Goal: Task Accomplishment & Management: Use online tool/utility

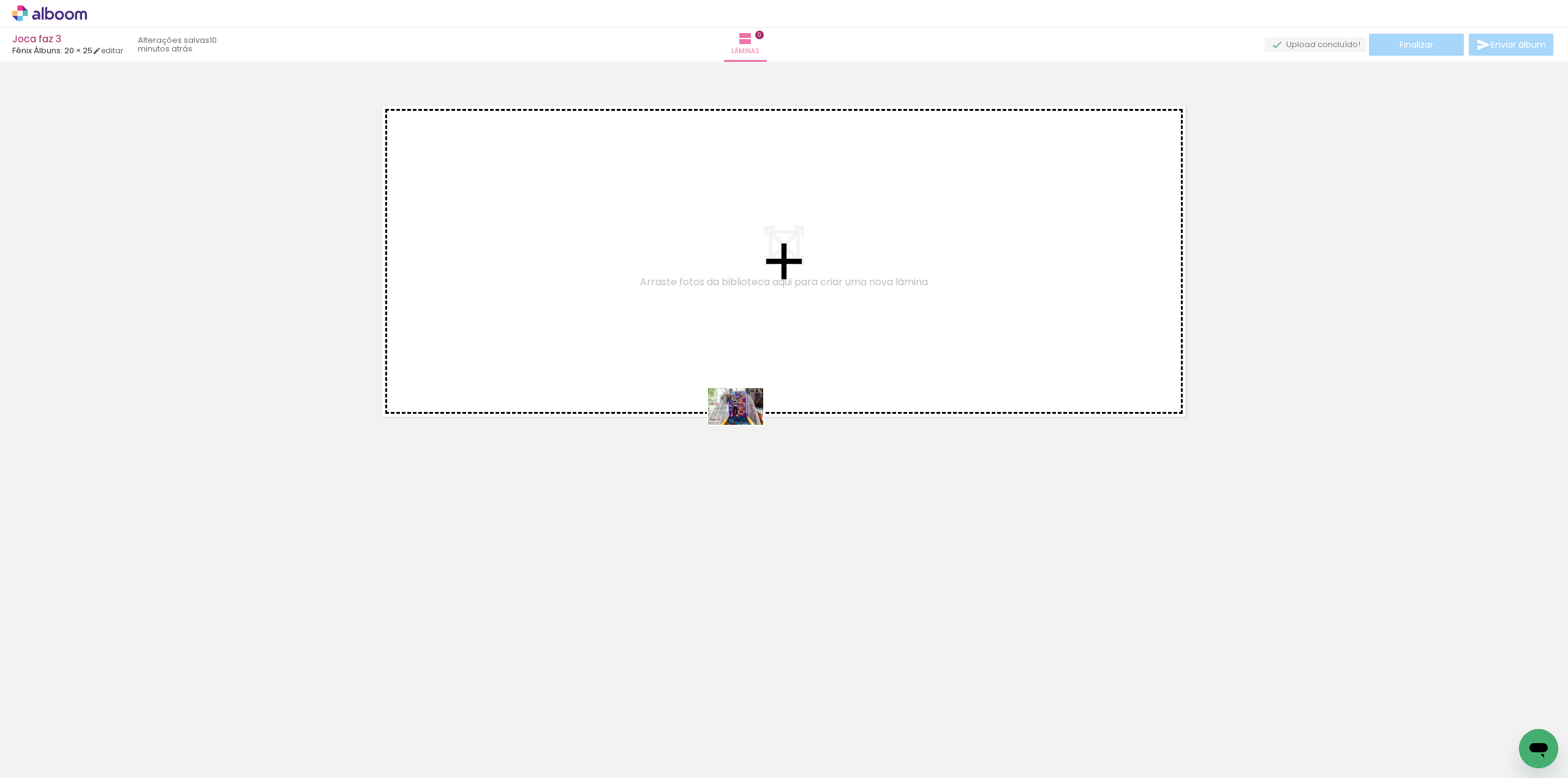
drag, startPoint x: 123, startPoint y: 739, endPoint x: 529, endPoint y: 494, distance: 474.2
click at [595, 377] on quentale-workspace at bounding box center [784, 389] width 1568 height 778
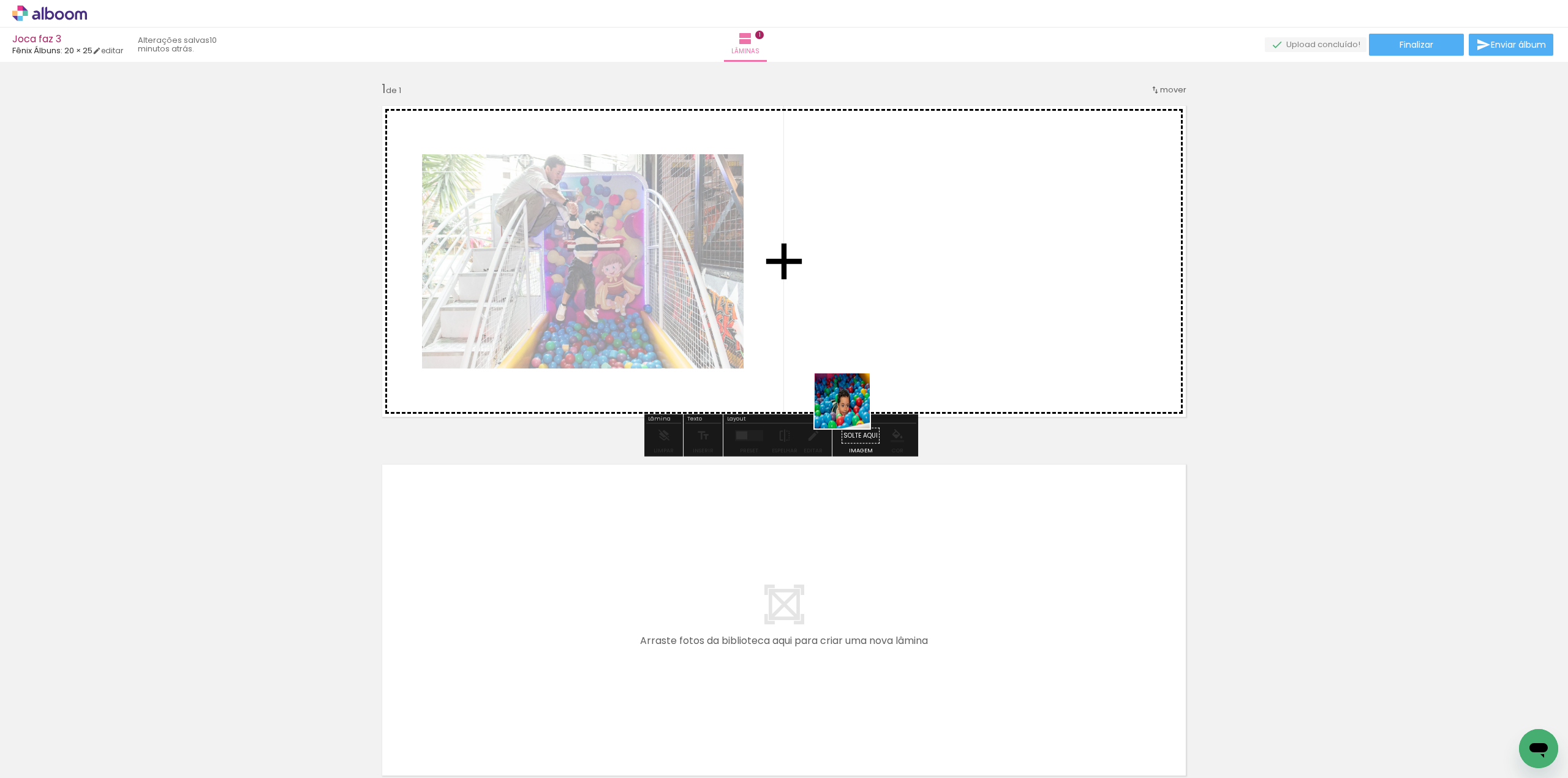
drag, startPoint x: 207, startPoint y: 745, endPoint x: 857, endPoint y: 406, distance: 733.1
click at [595, 406] on quentale-workspace at bounding box center [784, 389] width 1568 height 778
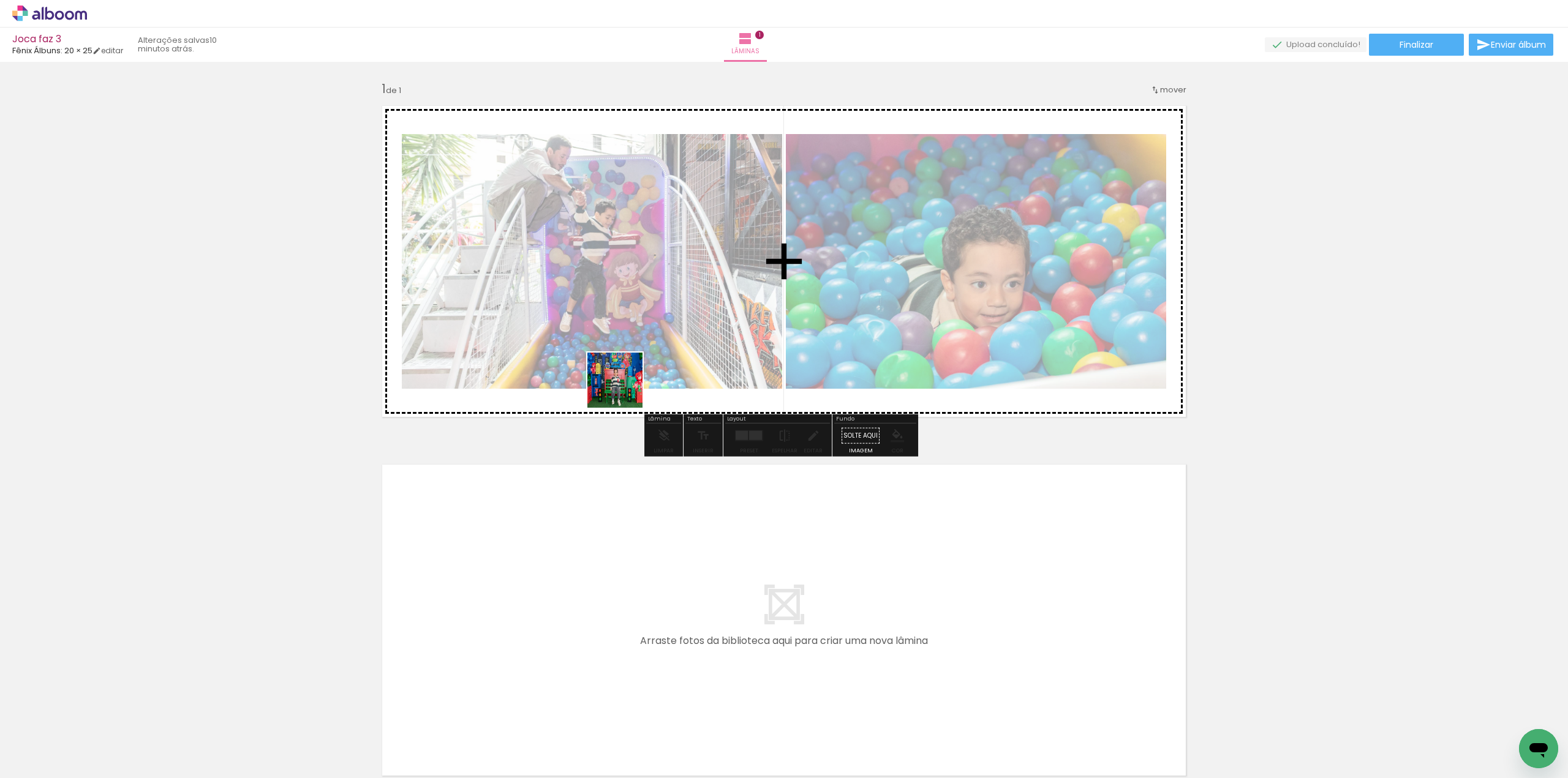
drag, startPoint x: 265, startPoint y: 744, endPoint x: 570, endPoint y: 436, distance: 433.5
click at [595, 345] on quentale-workspace at bounding box center [784, 389] width 1568 height 778
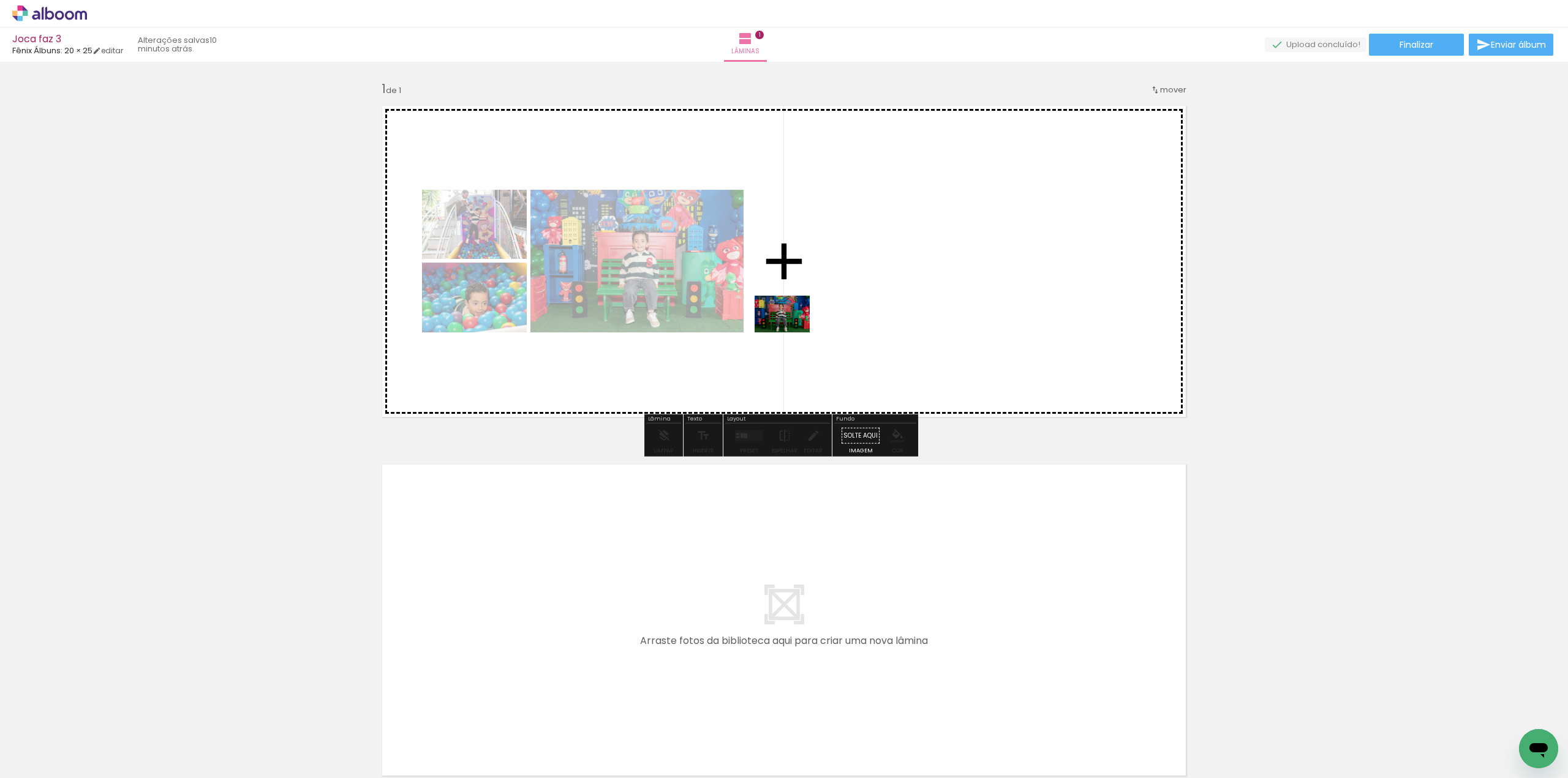
drag, startPoint x: 323, startPoint y: 744, endPoint x: 832, endPoint y: 315, distance: 665.7
click at [595, 310] on quentale-workspace at bounding box center [784, 389] width 1568 height 778
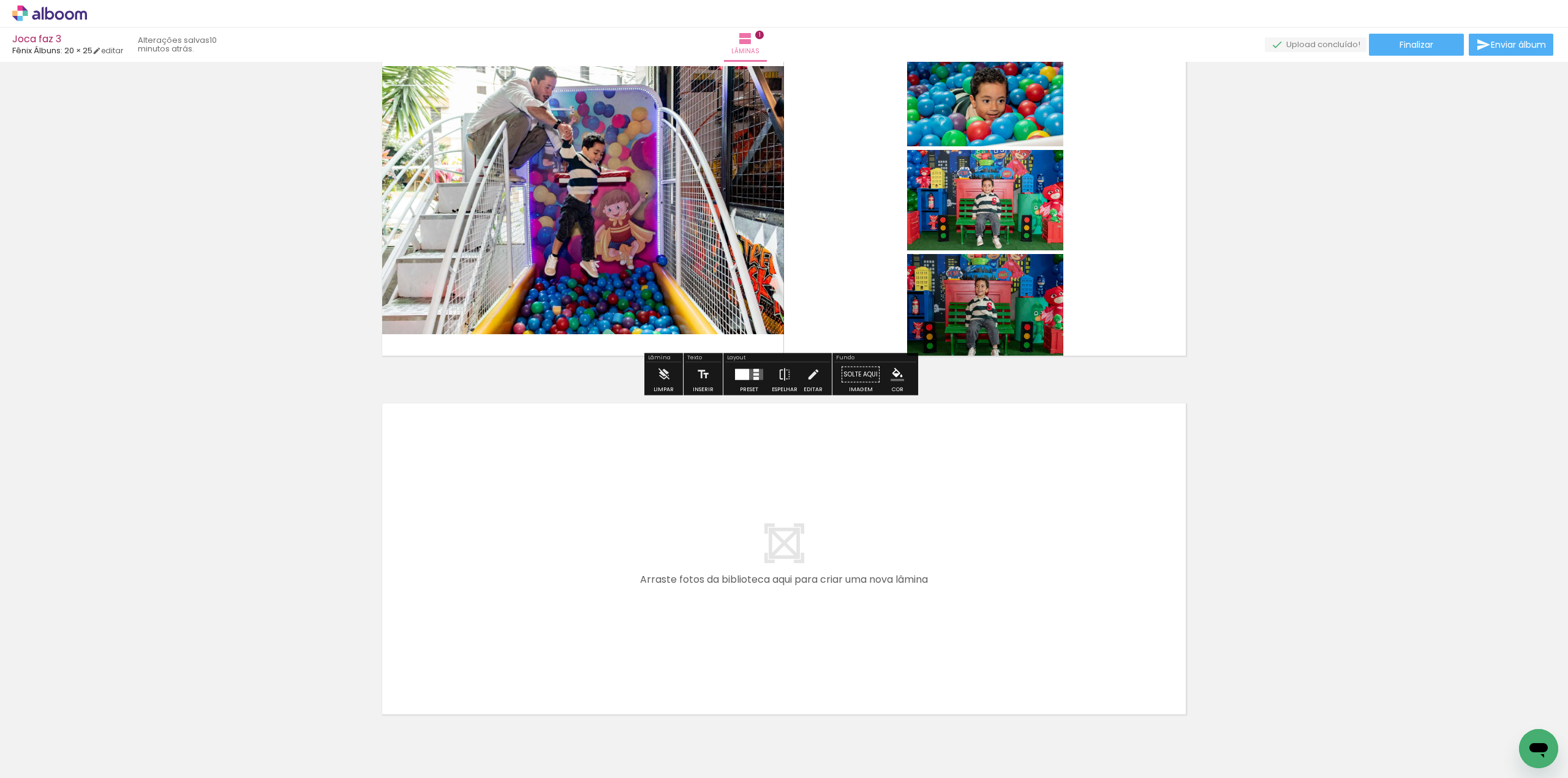
scroll to position [122, 0]
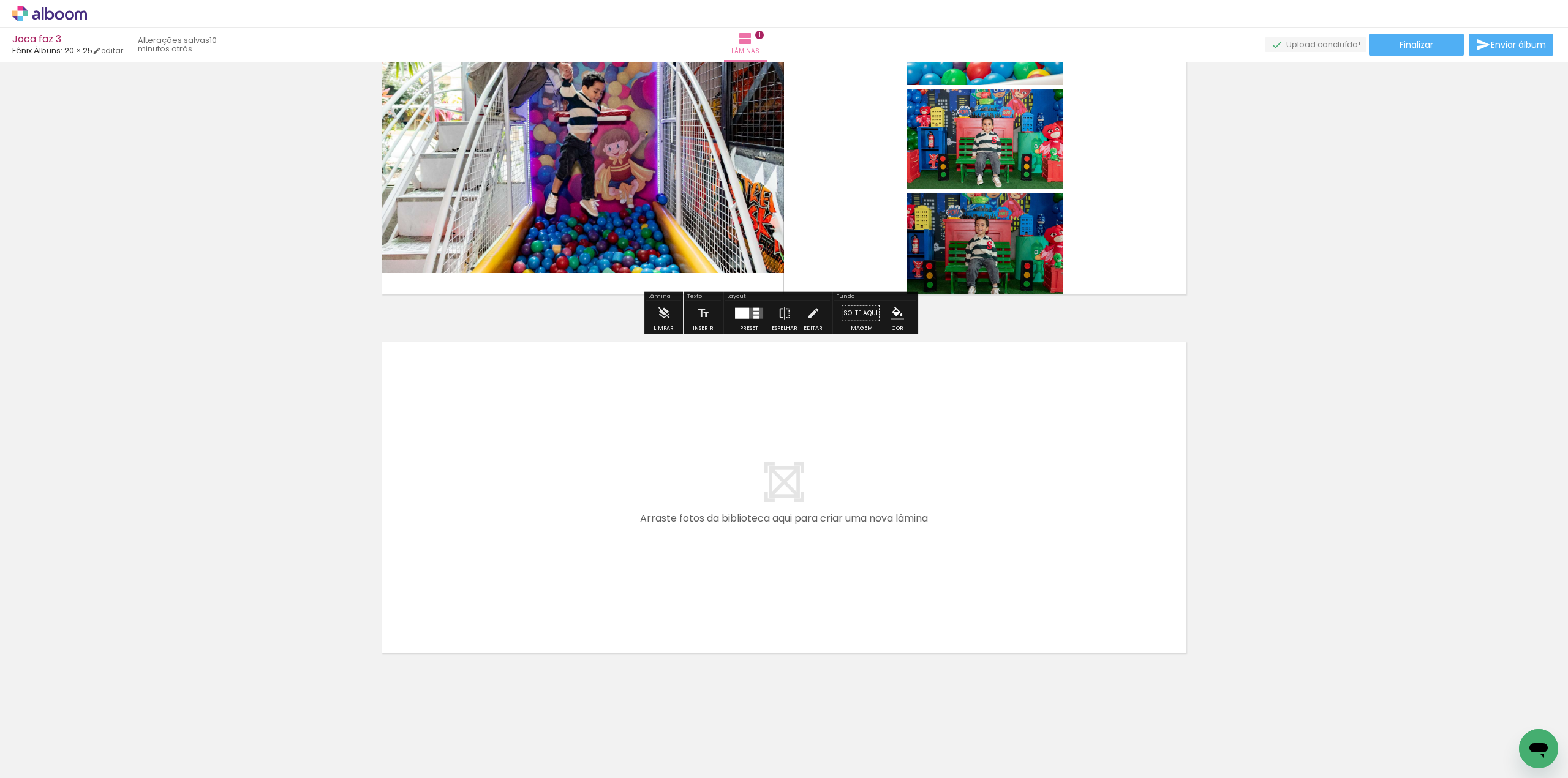
drag, startPoint x: 395, startPoint y: 736, endPoint x: 545, endPoint y: 688, distance: 157.5
click at [595, 409] on quentale-workspace at bounding box center [784, 389] width 1568 height 778
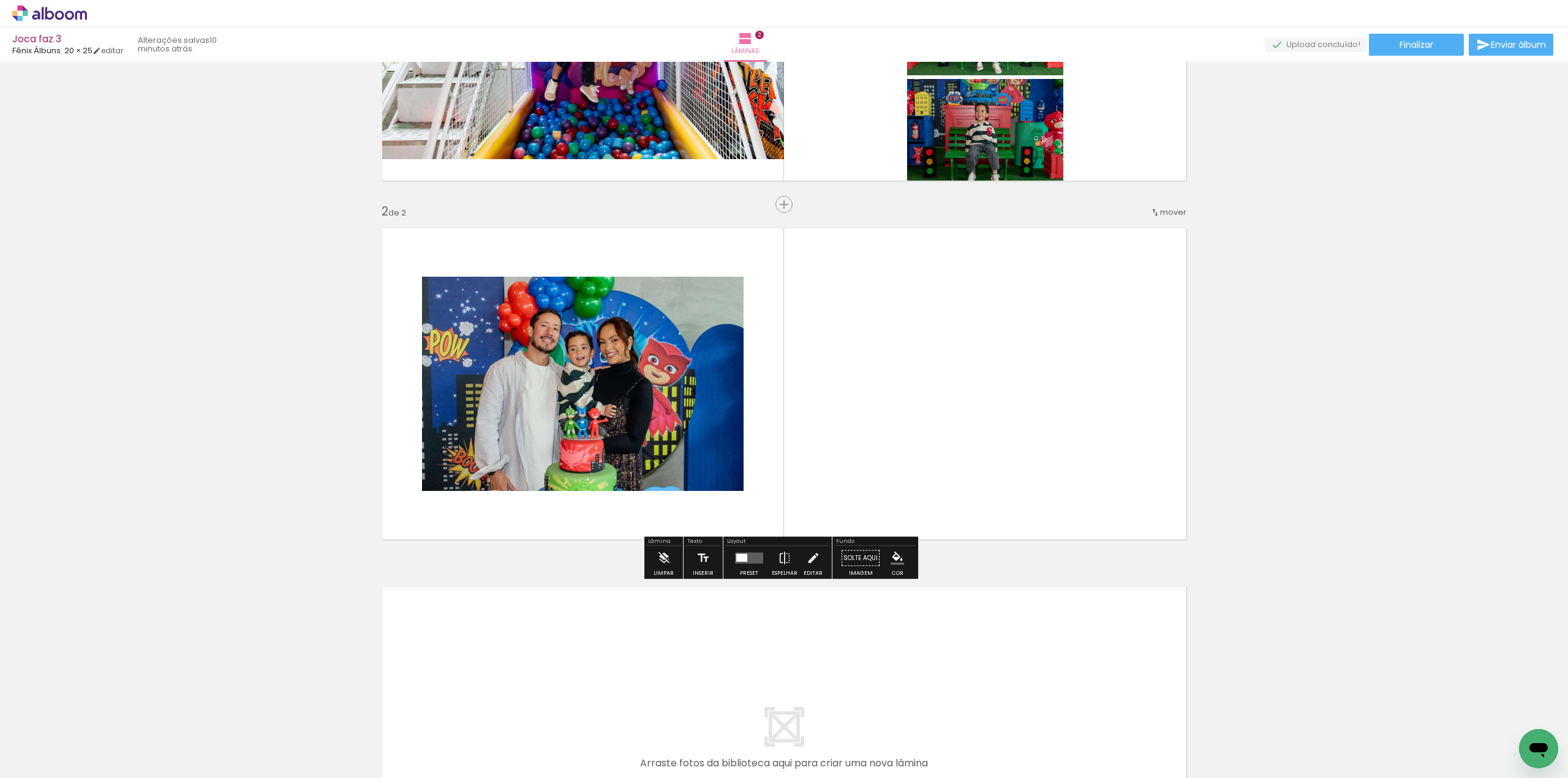
scroll to position [238, 0]
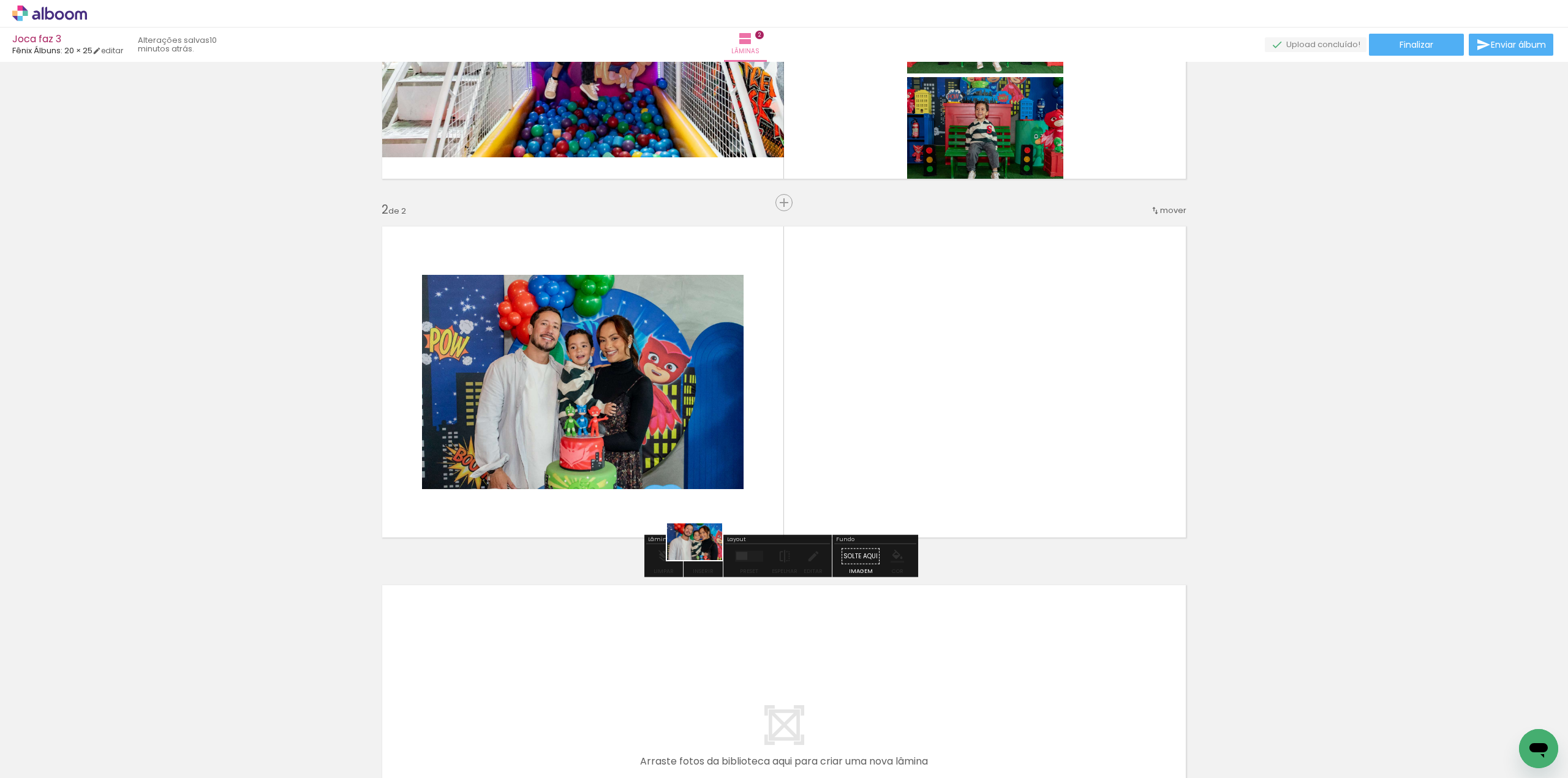
drag, startPoint x: 459, startPoint y: 759, endPoint x: 748, endPoint y: 601, distance: 329.4
click at [595, 409] on quentale-workspace at bounding box center [784, 389] width 1568 height 778
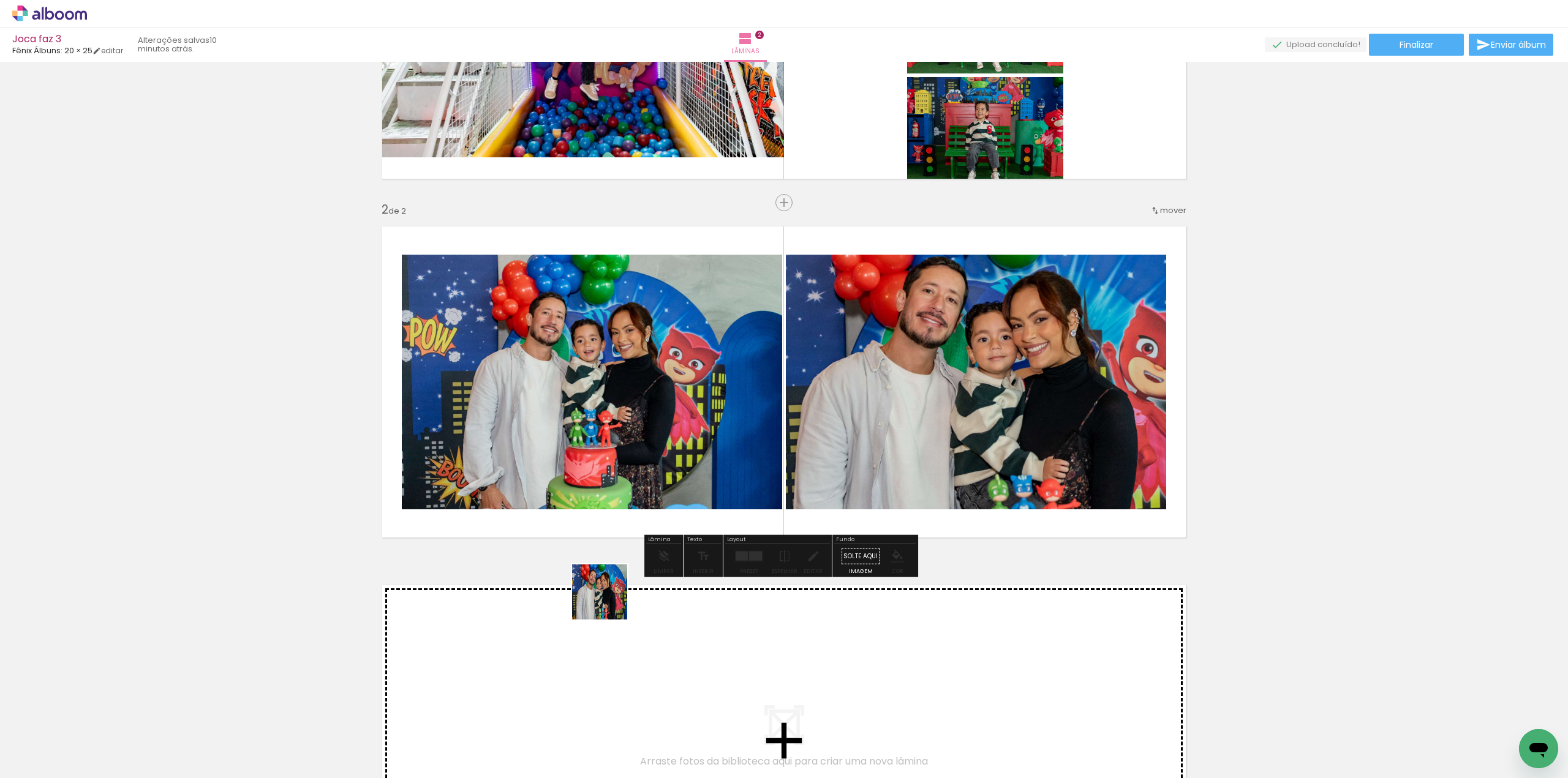
drag, startPoint x: 532, startPoint y: 757, endPoint x: 614, endPoint y: 698, distance: 101.0
click at [595, 402] on quentale-workspace at bounding box center [784, 389] width 1568 height 778
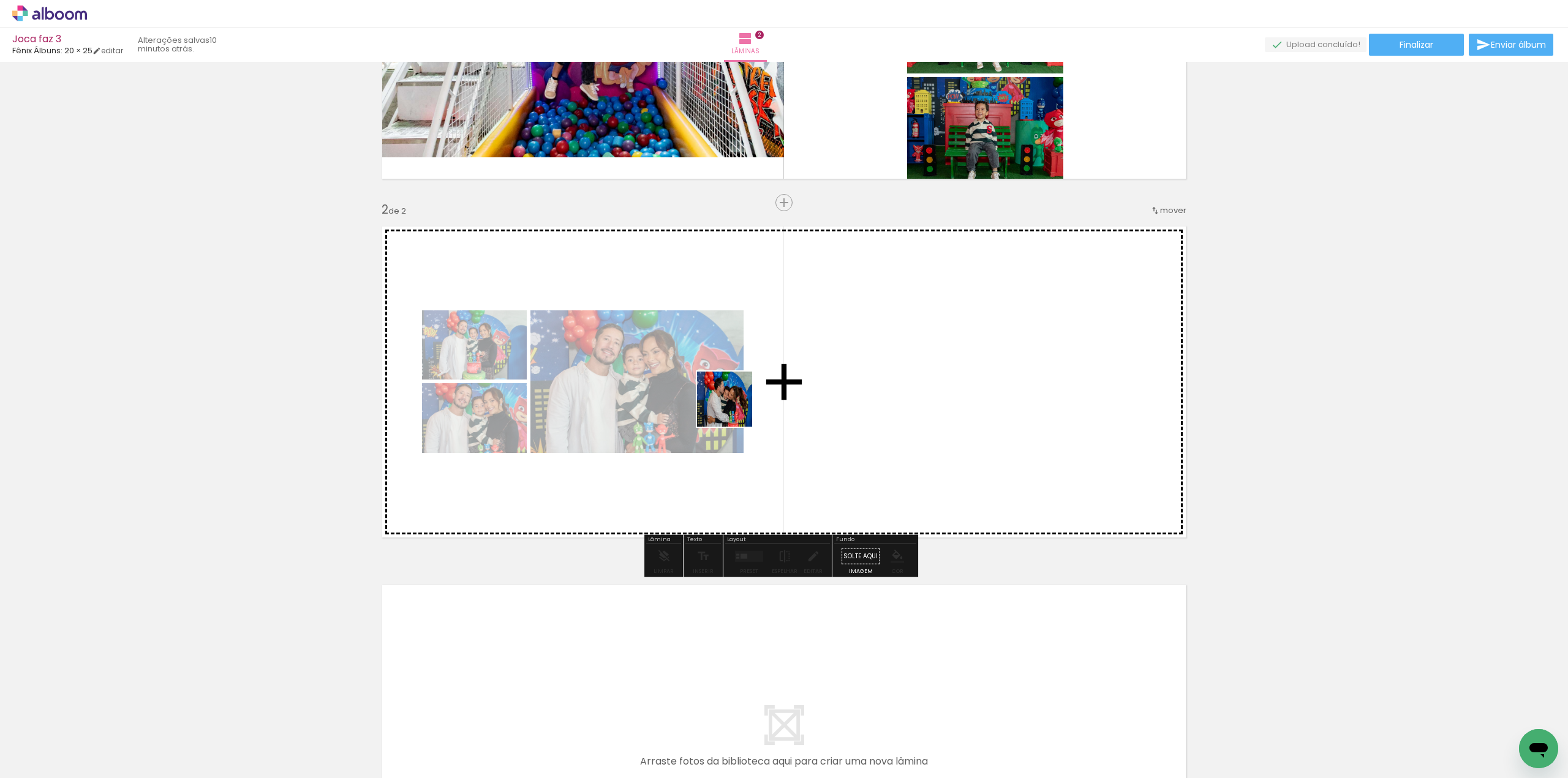
drag, startPoint x: 605, startPoint y: 736, endPoint x: 850, endPoint y: 358, distance: 450.5
click at [595, 350] on quentale-workspace at bounding box center [784, 389] width 1568 height 778
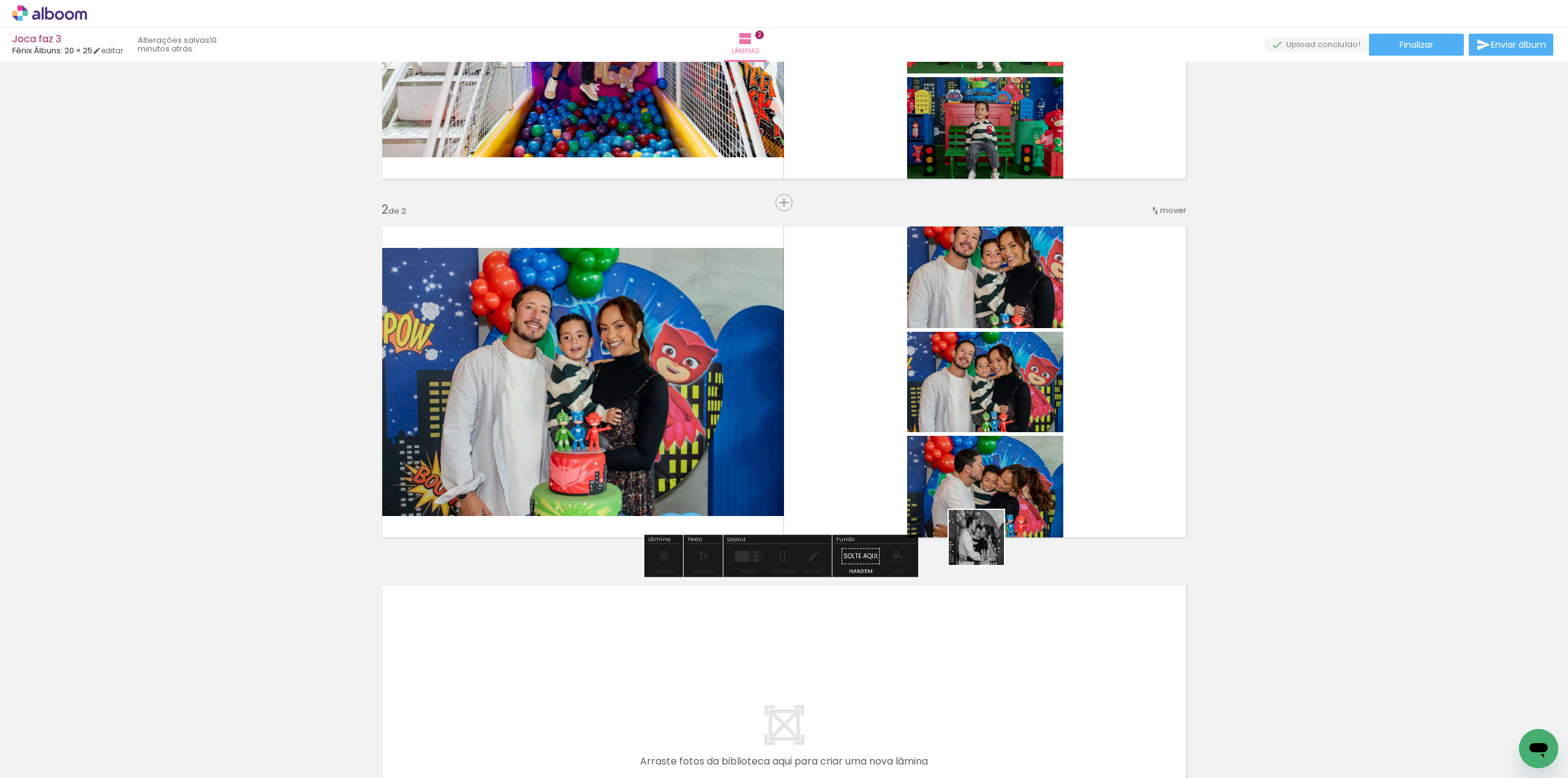
drag, startPoint x: 685, startPoint y: 750, endPoint x: 985, endPoint y: 546, distance: 362.8
click at [595, 409] on quentale-workspace at bounding box center [784, 389] width 1568 height 778
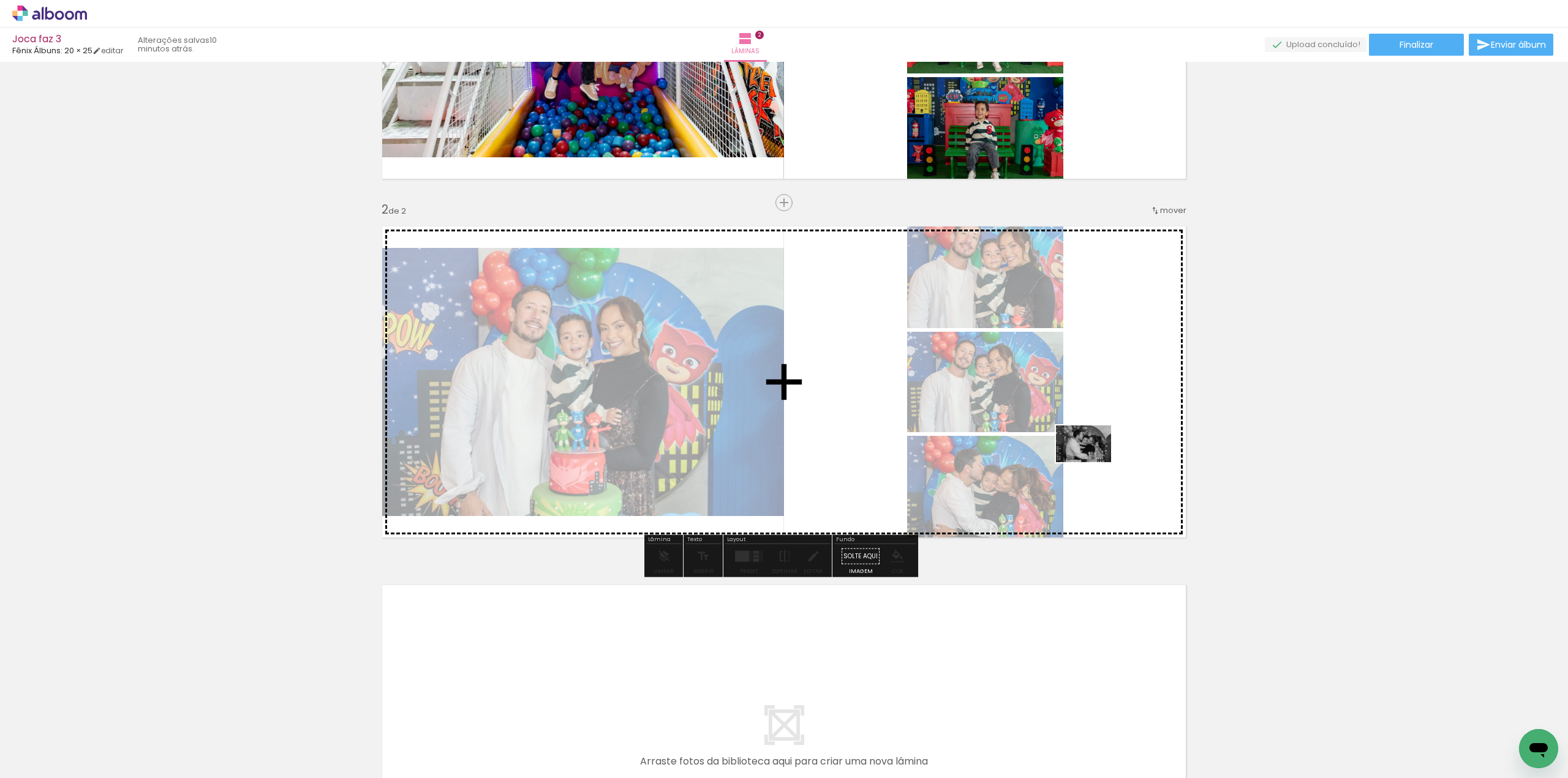
drag, startPoint x: 681, startPoint y: 753, endPoint x: 1102, endPoint y: 459, distance: 513.5
click at [595, 409] on quentale-workspace at bounding box center [784, 389] width 1568 height 778
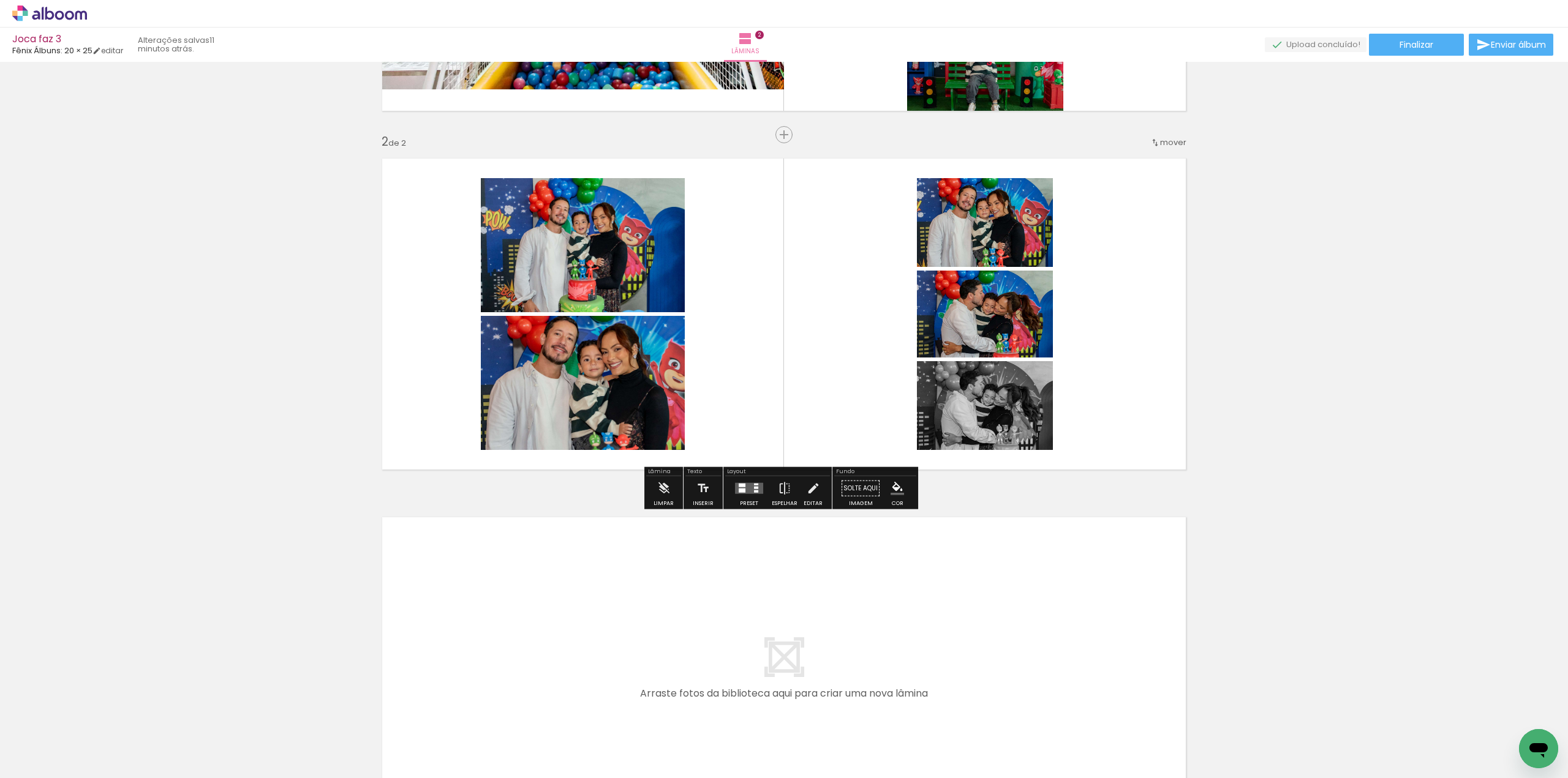
scroll to position [367, 0]
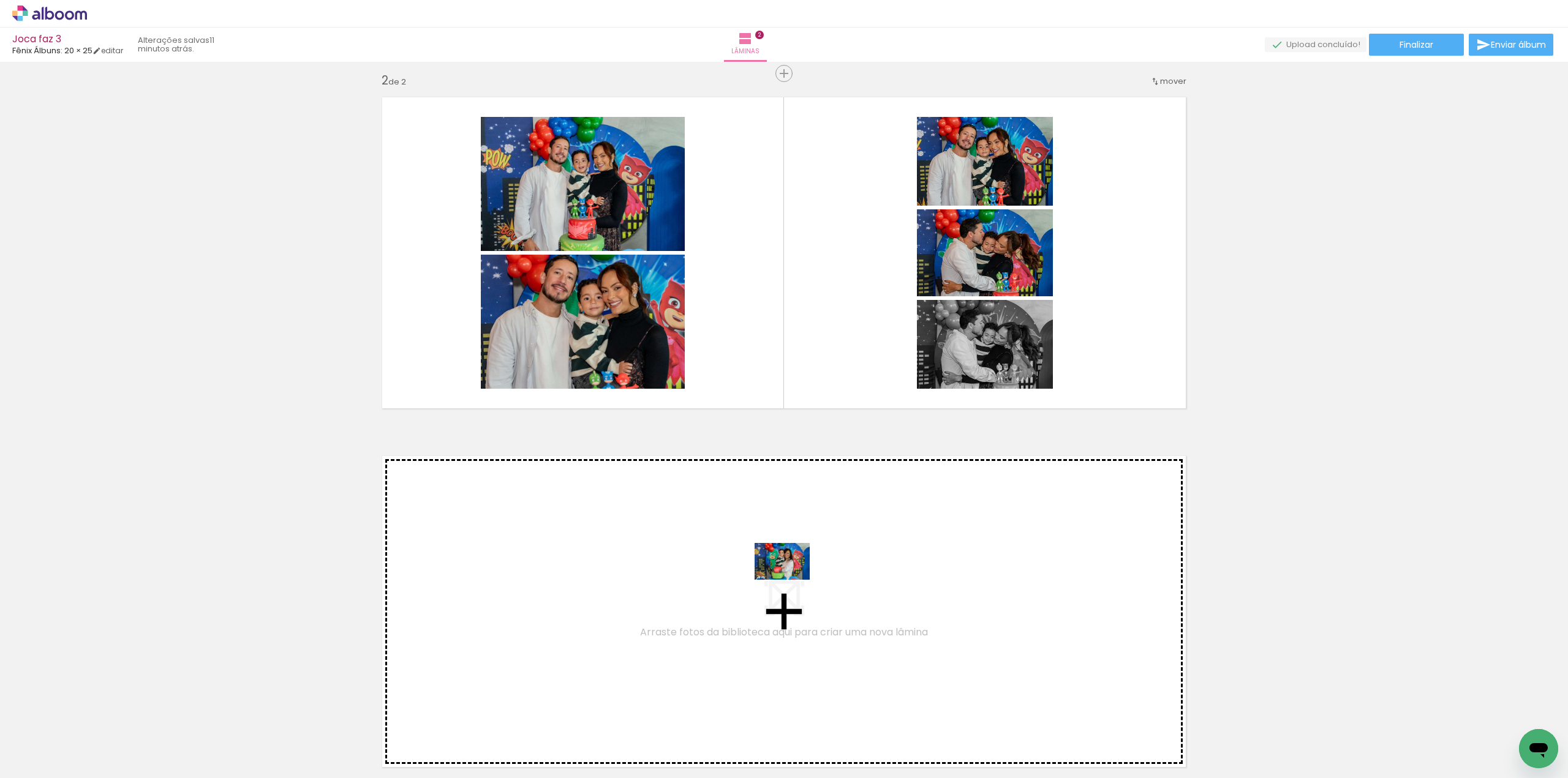
drag, startPoint x: 764, startPoint y: 749, endPoint x: 792, endPoint y: 580, distance: 171.3
click at [595, 409] on quentale-workspace at bounding box center [784, 389] width 1568 height 778
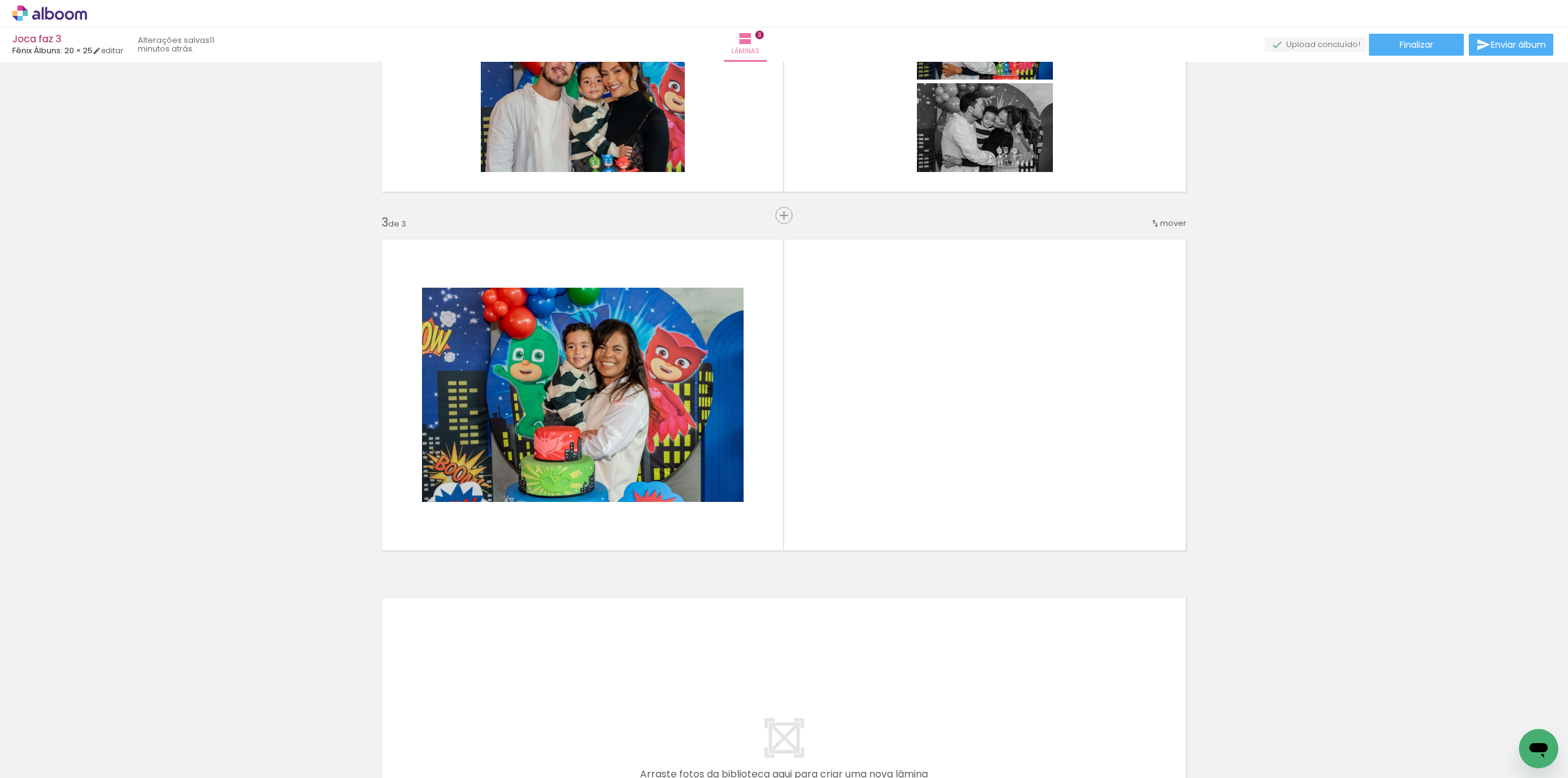
scroll to position [597, 0]
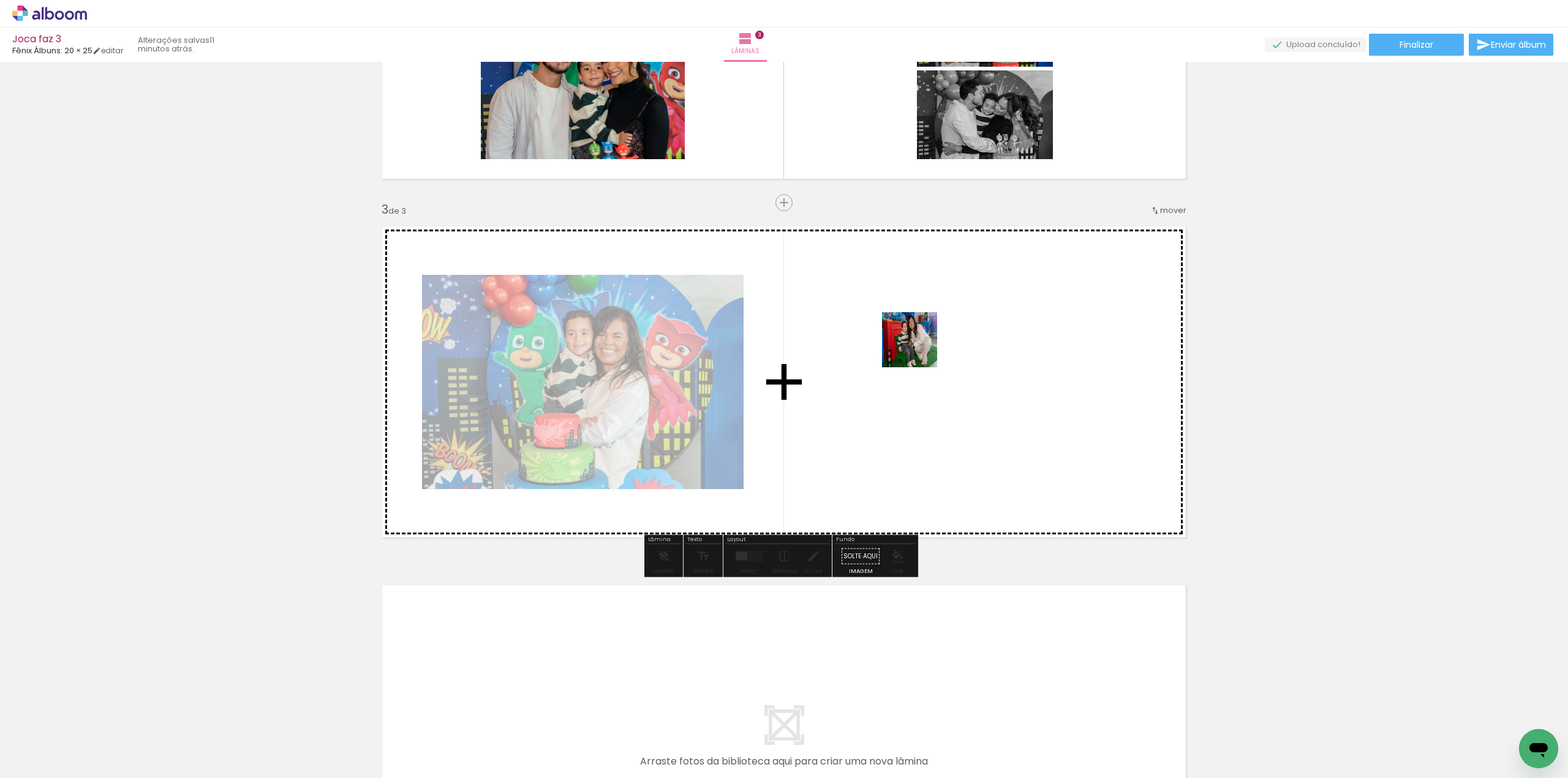
drag, startPoint x: 902, startPoint y: 448, endPoint x: 926, endPoint y: 319, distance: 131.2
click at [595, 319] on quentale-workspace at bounding box center [784, 389] width 1568 height 778
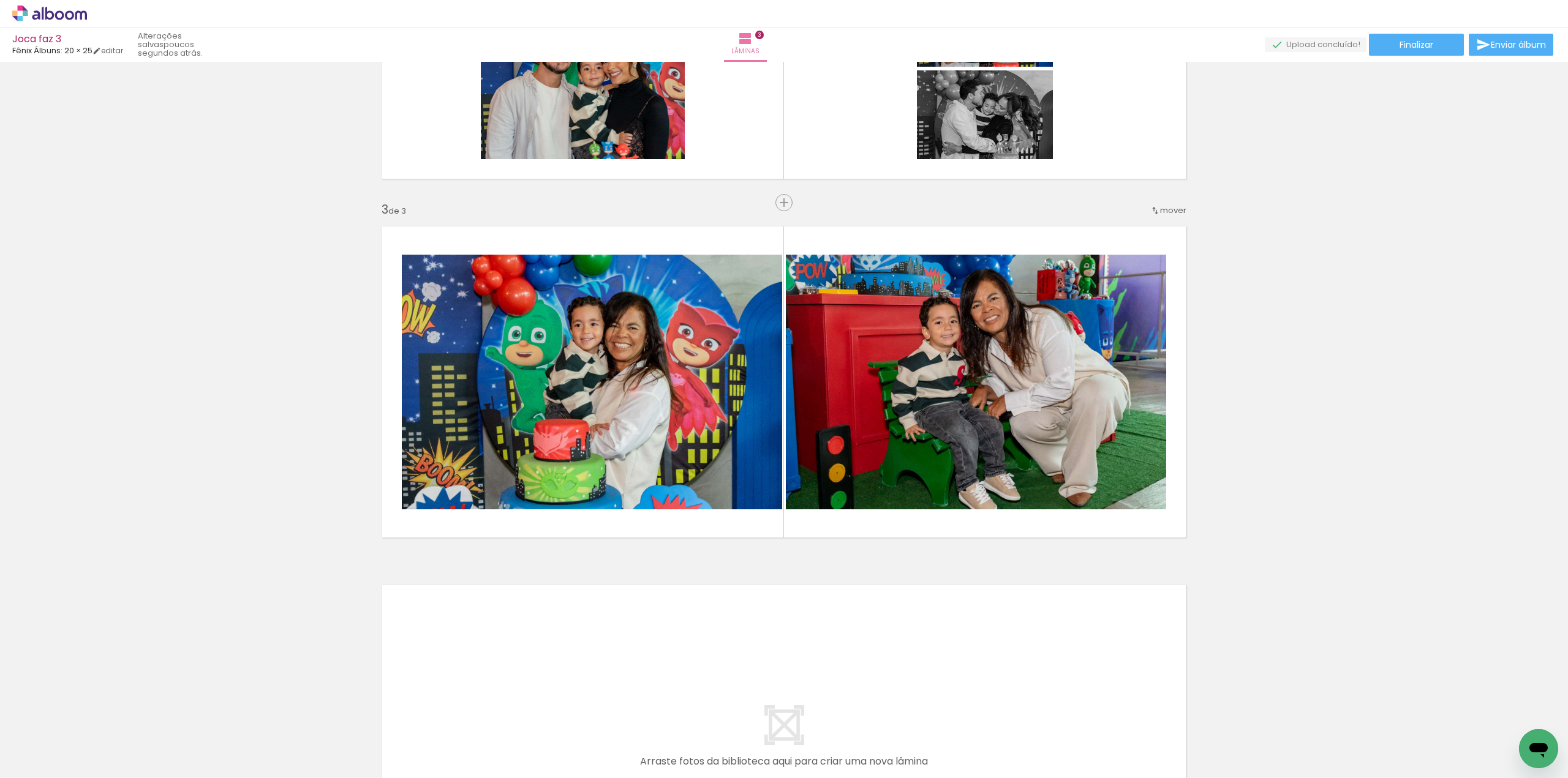
scroll to position [0, 1707]
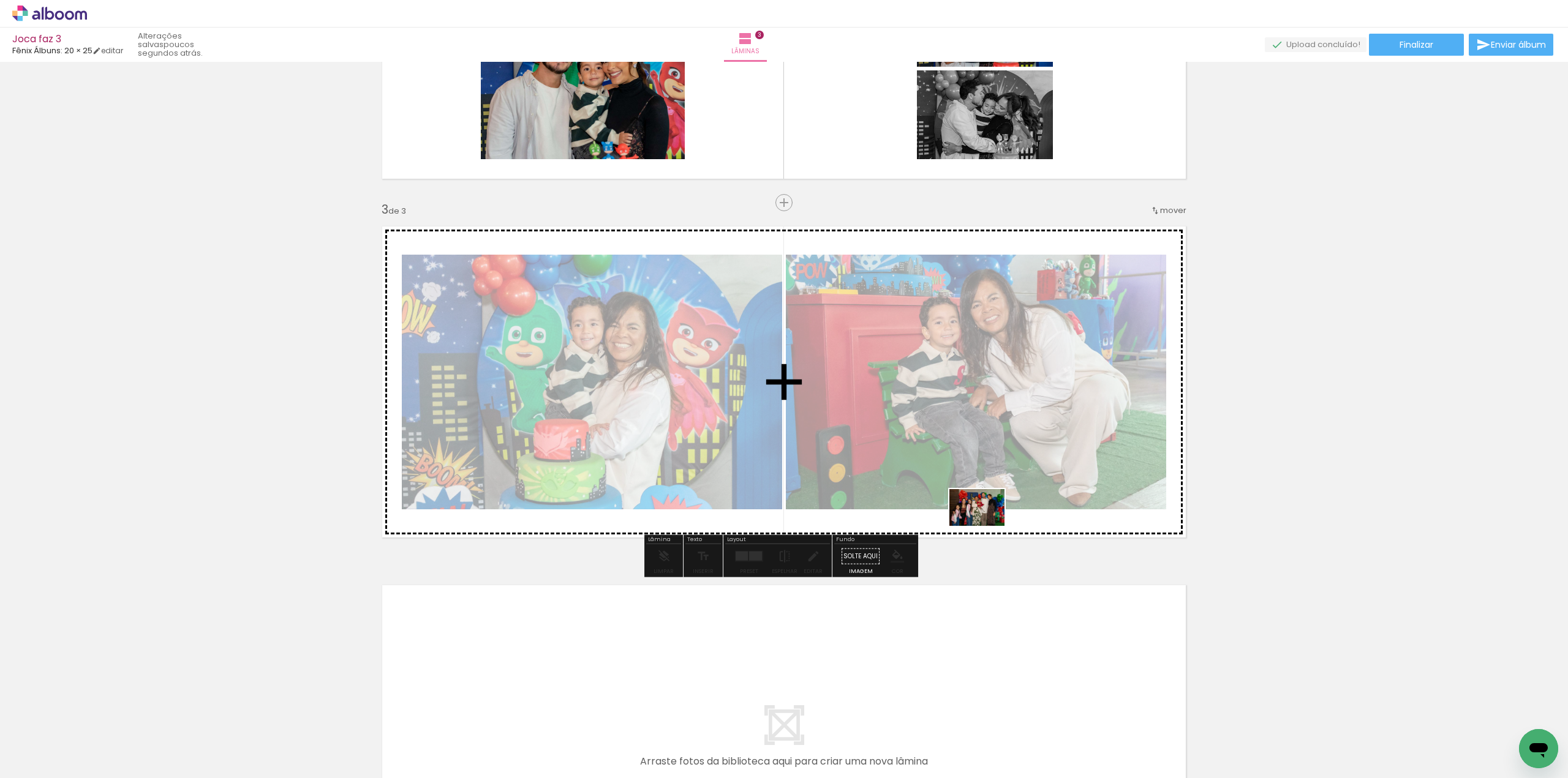
drag, startPoint x: 766, startPoint y: 755, endPoint x: 998, endPoint y: 505, distance: 341.1
click at [595, 409] on quentale-workspace at bounding box center [784, 389] width 1568 height 778
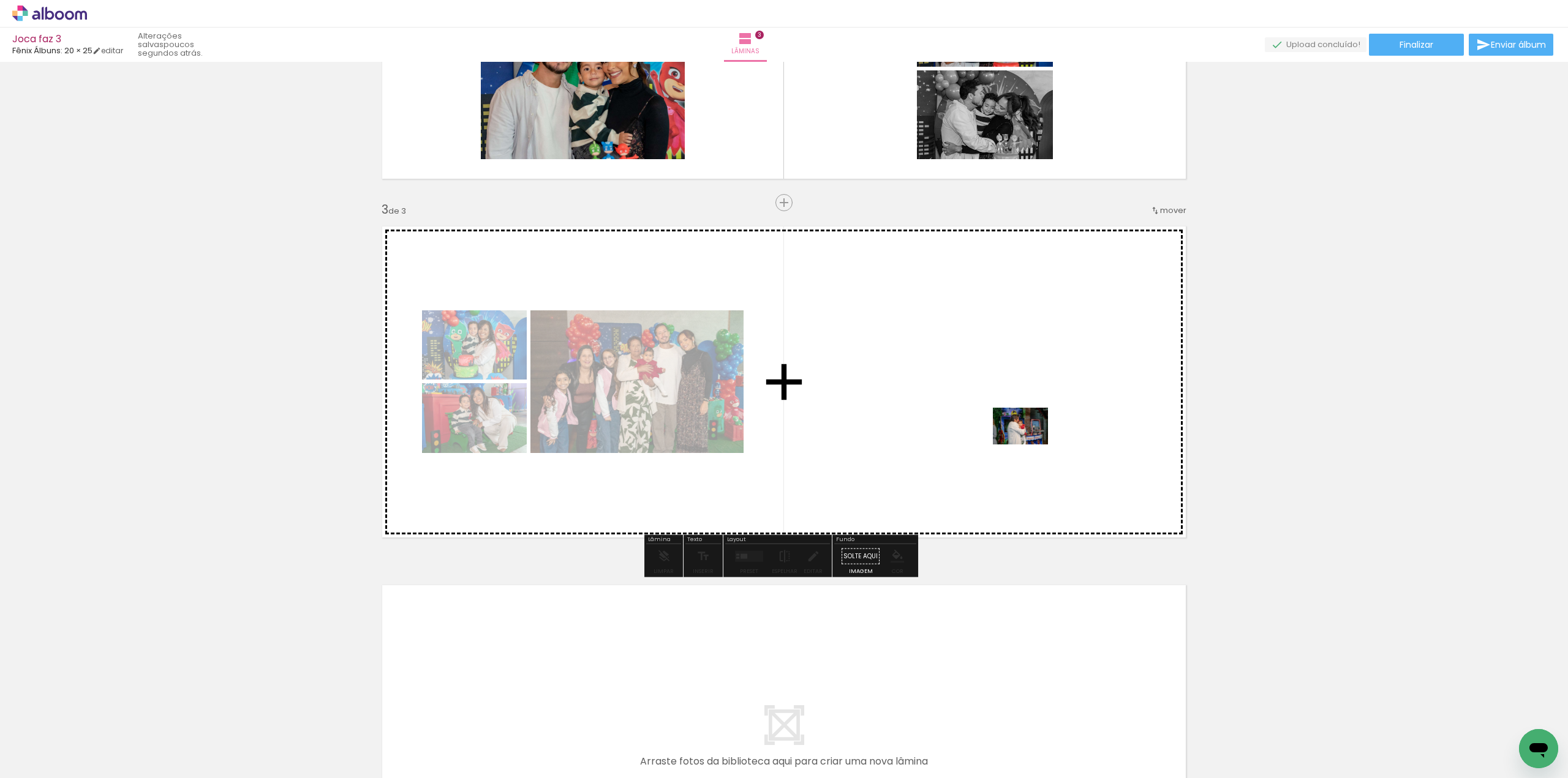
drag, startPoint x: 904, startPoint y: 754, endPoint x: 1029, endPoint y: 444, distance: 334.3
click at [595, 409] on quentale-workspace at bounding box center [784, 389] width 1568 height 778
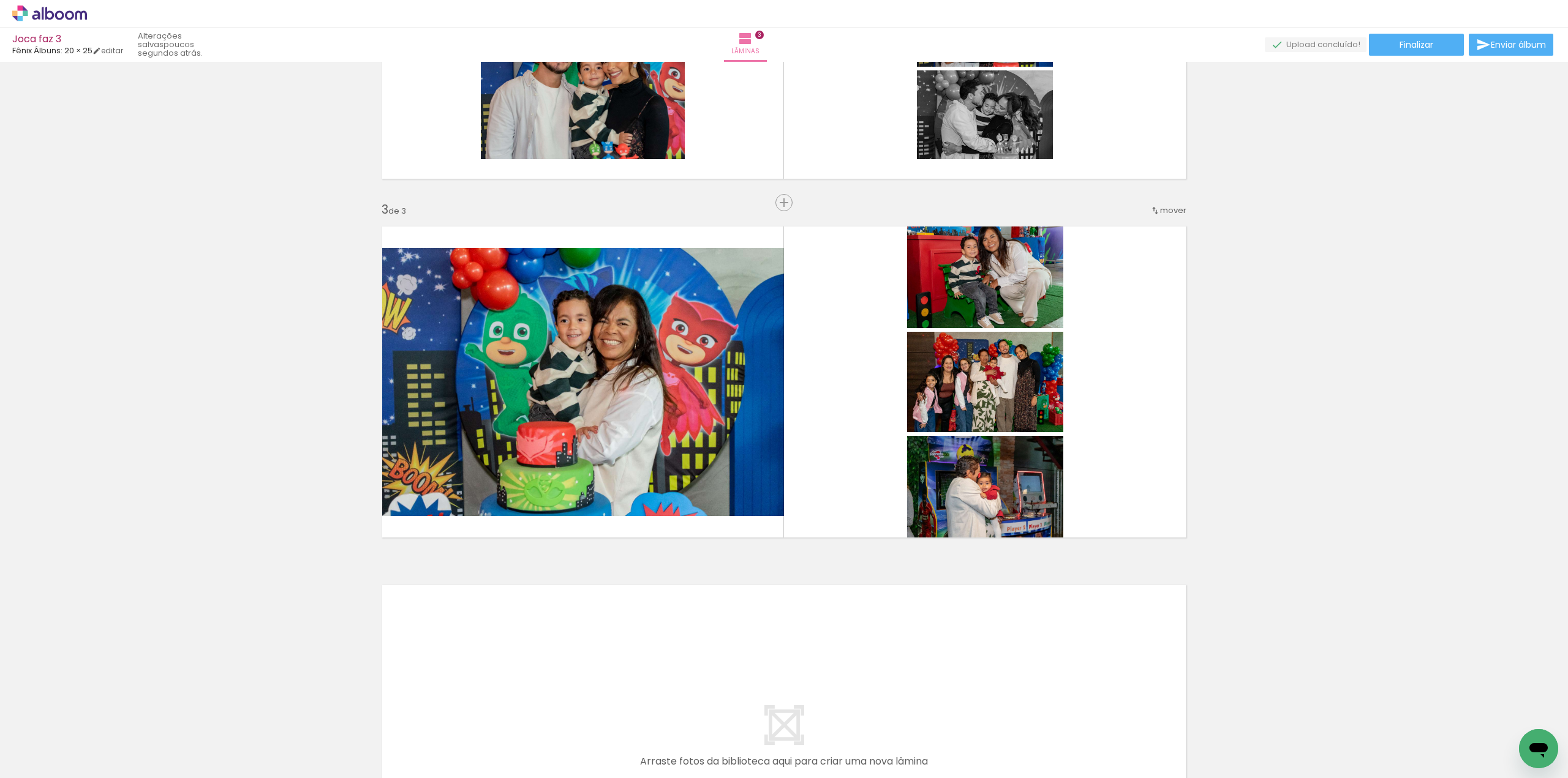
scroll to position [0, 457]
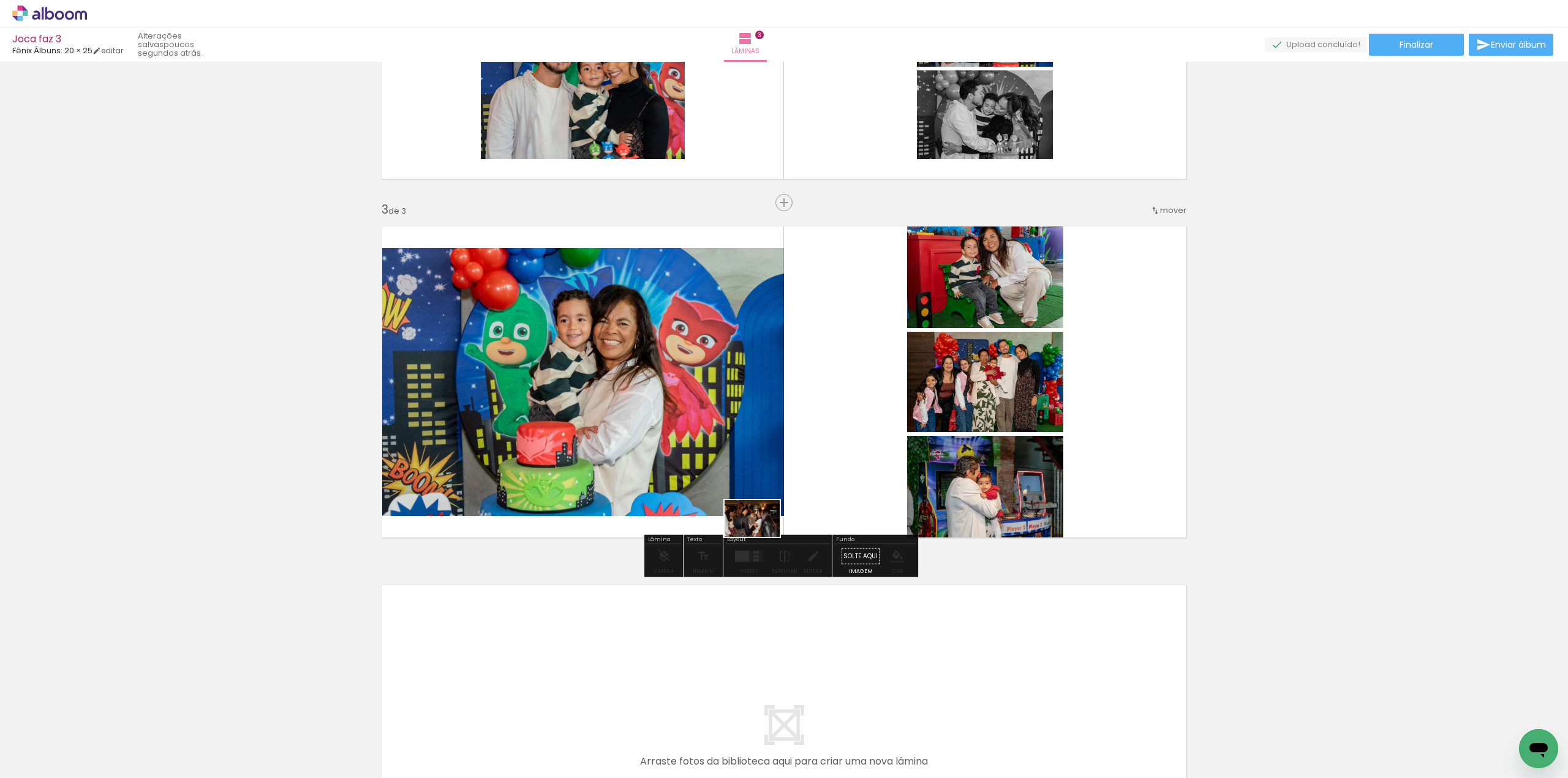
drag, startPoint x: 650, startPoint y: 749, endPoint x: 761, endPoint y: 537, distance: 239.3
click at [595, 409] on quentale-workspace at bounding box center [784, 389] width 1568 height 778
drag, startPoint x: 640, startPoint y: 743, endPoint x: 787, endPoint y: 434, distance: 342.2
click at [595, 409] on quentale-workspace at bounding box center [784, 389] width 1568 height 778
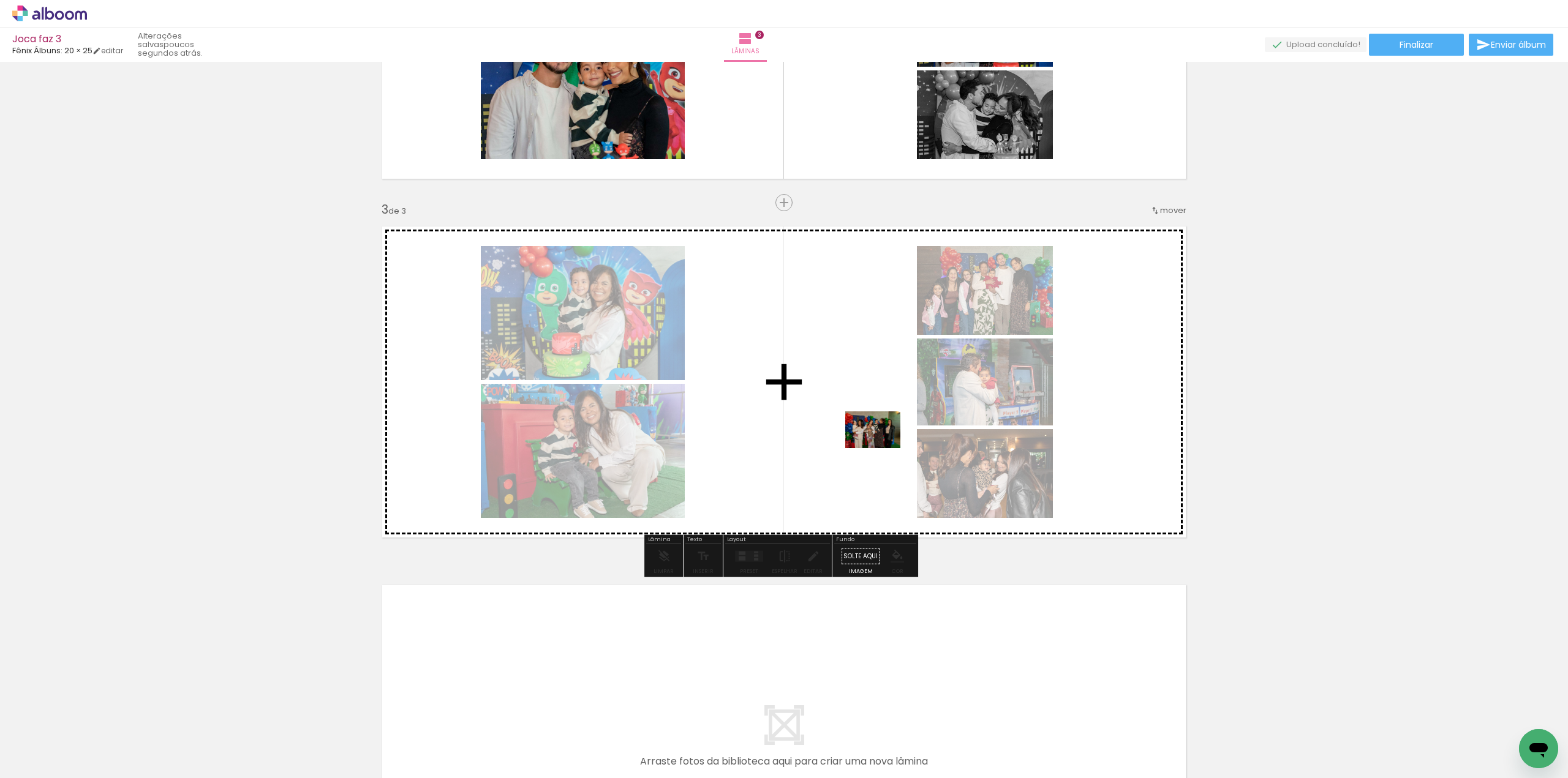
drag, startPoint x: 705, startPoint y: 754, endPoint x: 882, endPoint y: 448, distance: 353.5
click at [595, 409] on quentale-workspace at bounding box center [784, 389] width 1568 height 778
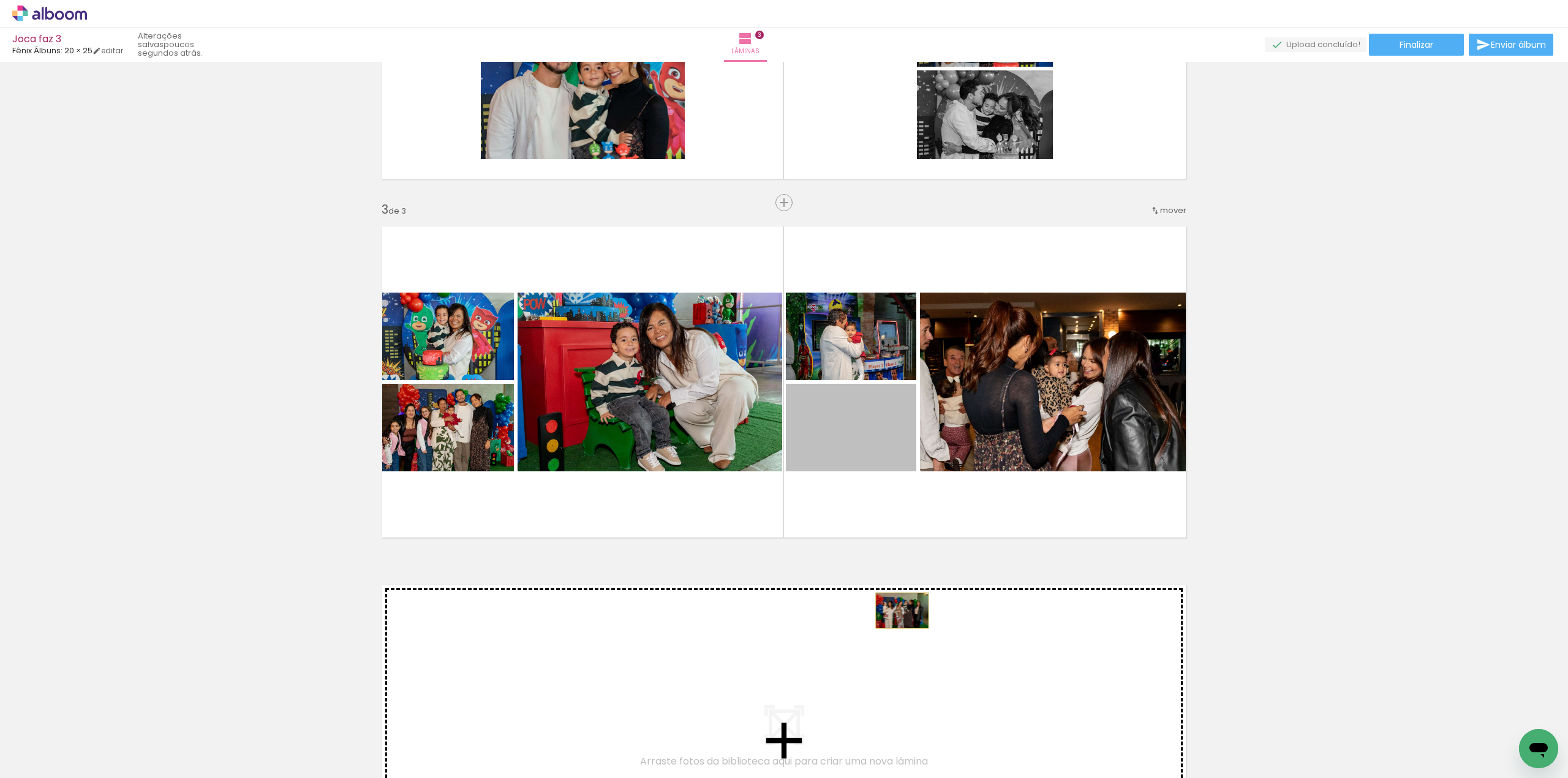
drag, startPoint x: 851, startPoint y: 445, endPoint x: 898, endPoint y: 610, distance: 171.6
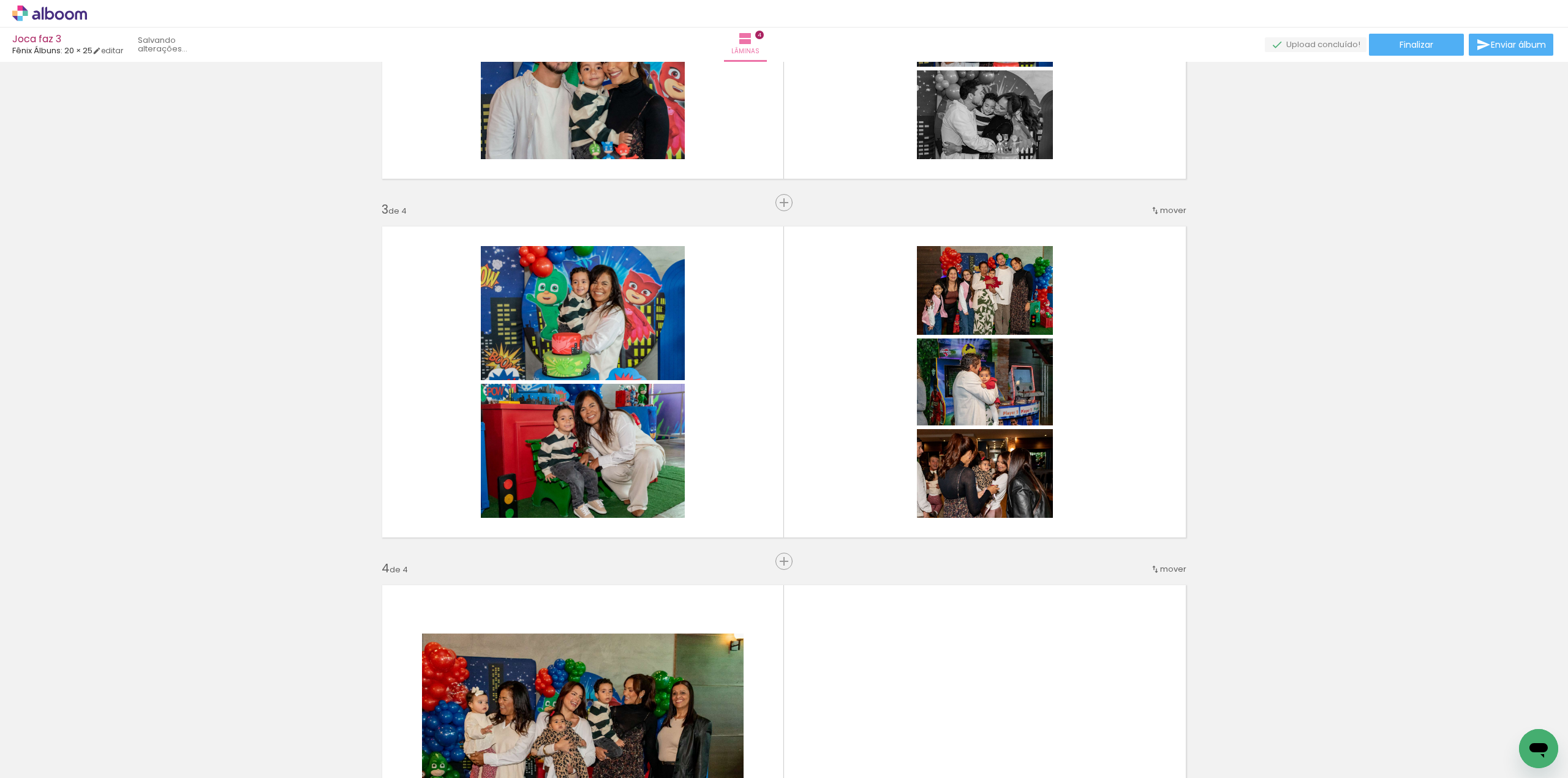
scroll to position [956, 0]
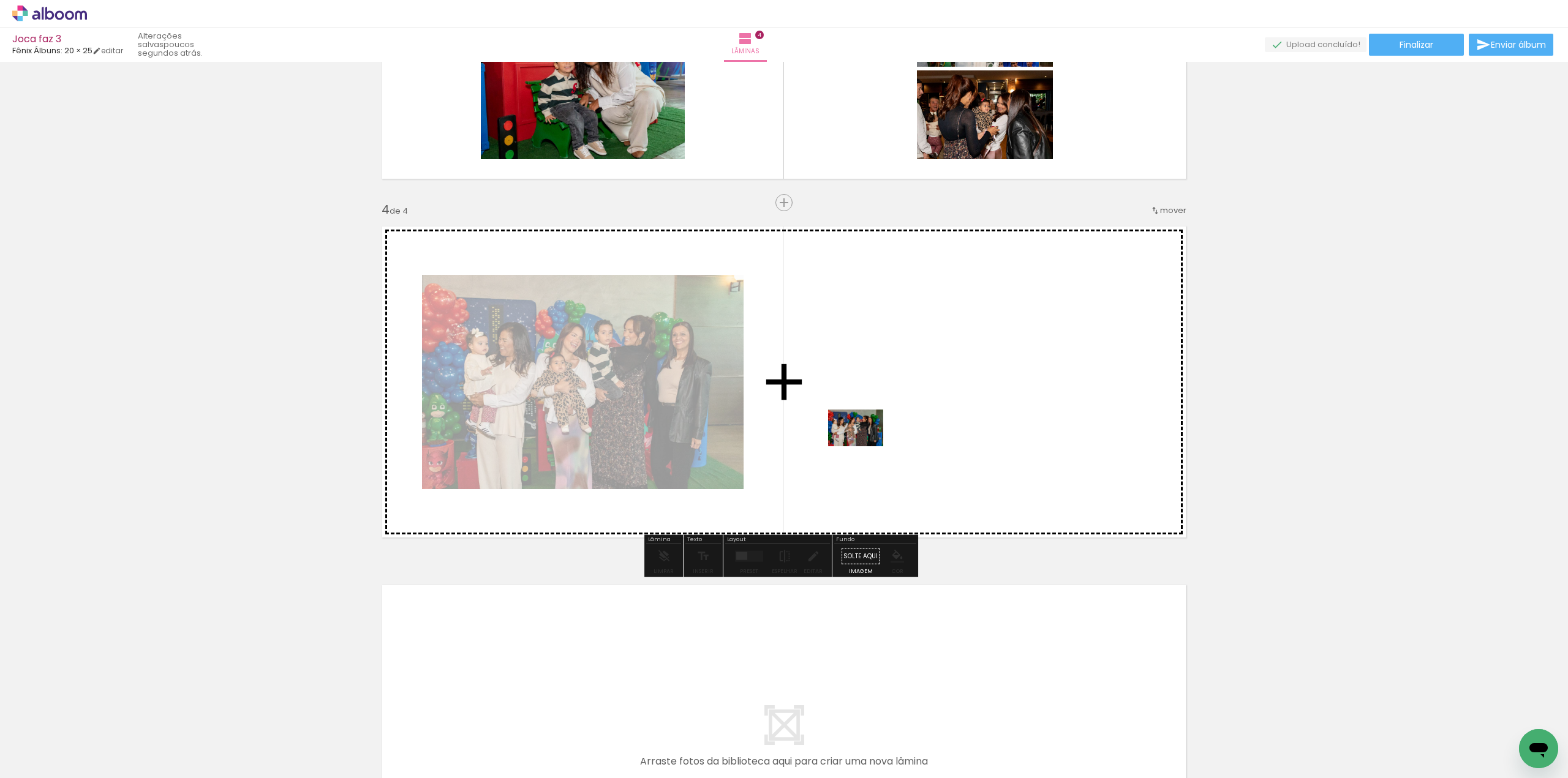
drag, startPoint x: 774, startPoint y: 739, endPoint x: 857, endPoint y: 631, distance: 136.2
click at [595, 409] on quentale-workspace at bounding box center [784, 389] width 1568 height 778
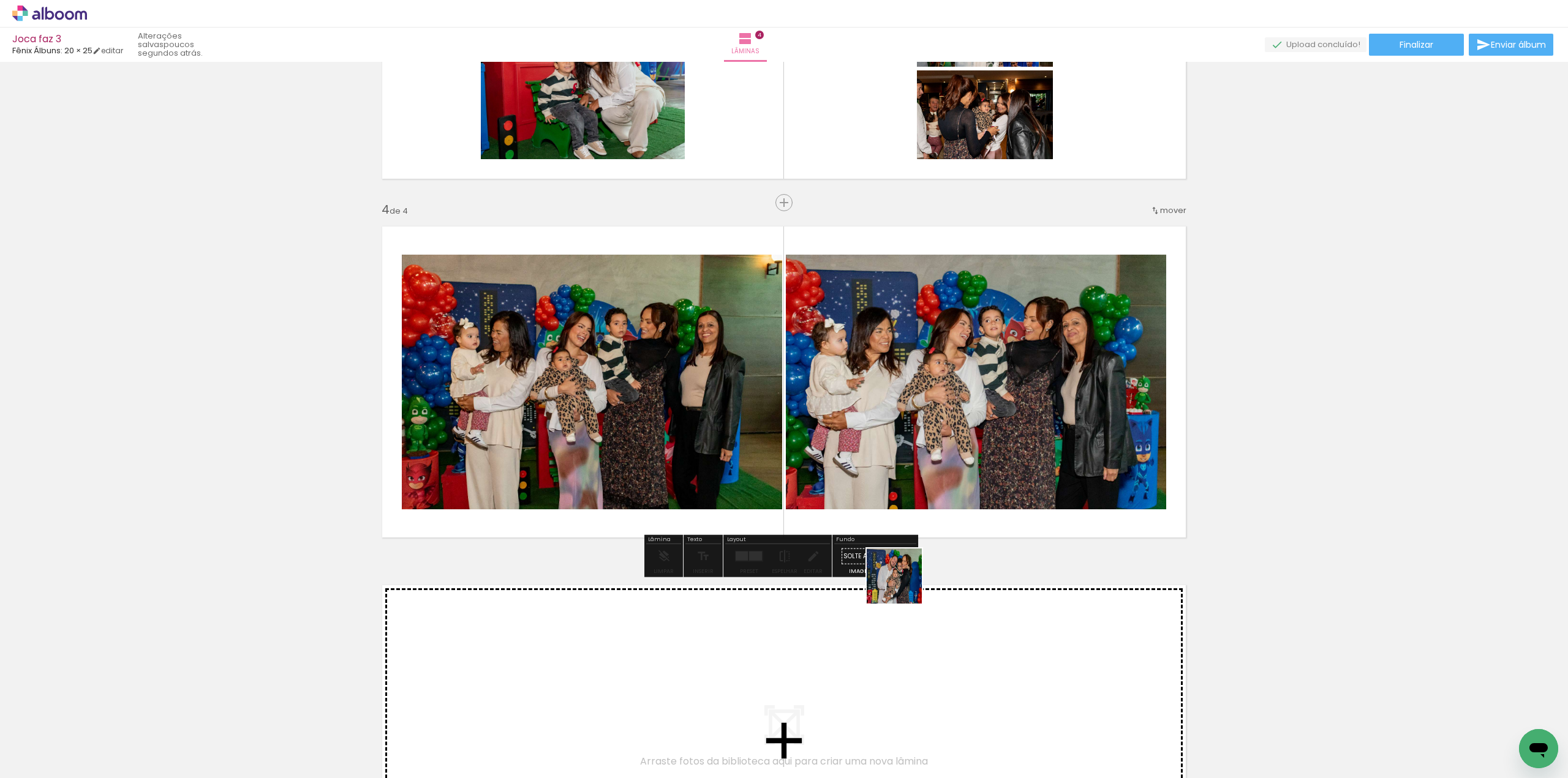
drag, startPoint x: 863, startPoint y: 692, endPoint x: 925, endPoint y: 652, distance: 73.8
click at [595, 409] on quentale-workspace at bounding box center [784, 389] width 1568 height 778
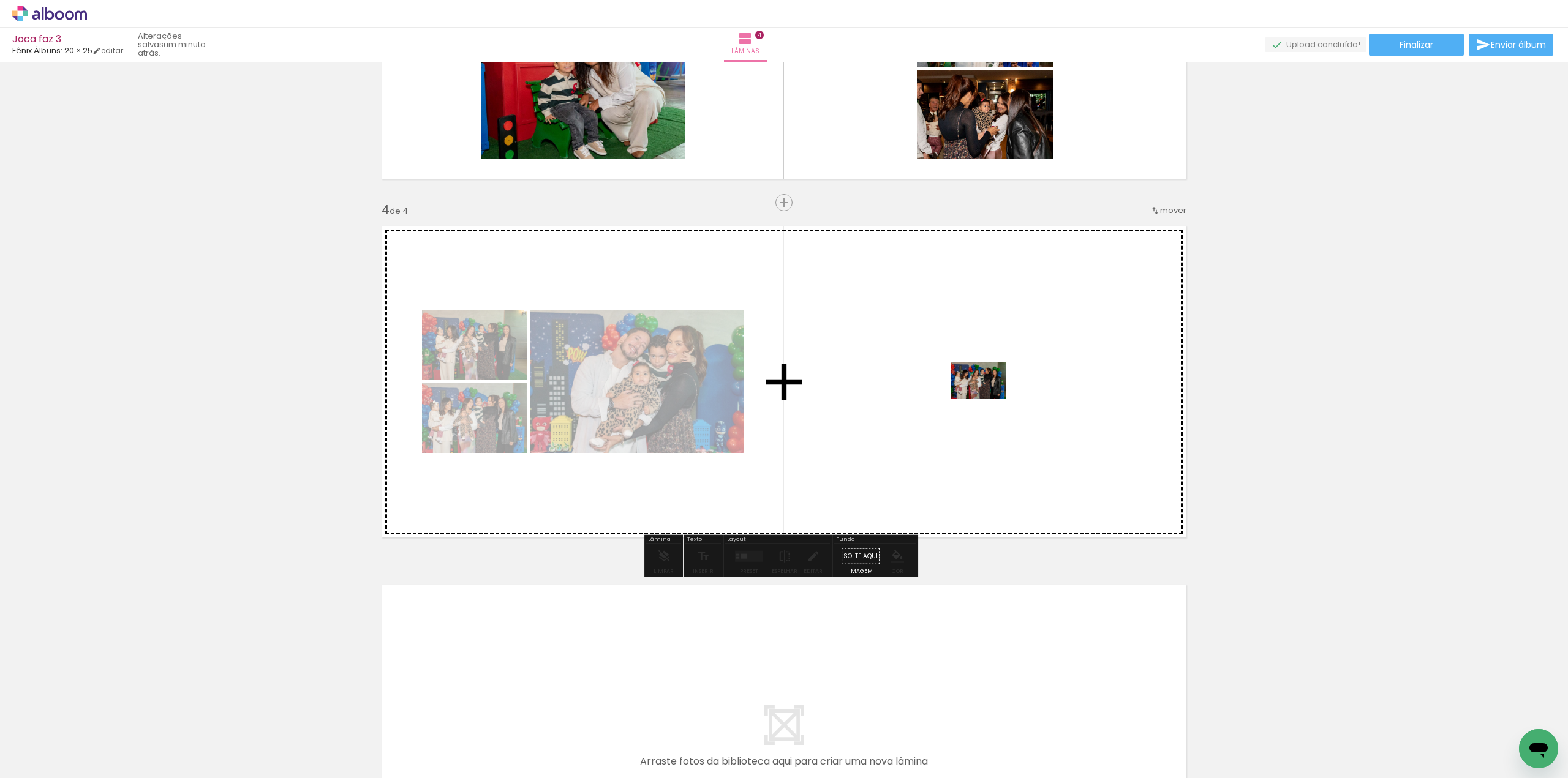
drag, startPoint x: 902, startPoint y: 747, endPoint x: 988, endPoint y: 399, distance: 358.5
click at [595, 399] on quentale-workspace at bounding box center [784, 389] width 1568 height 778
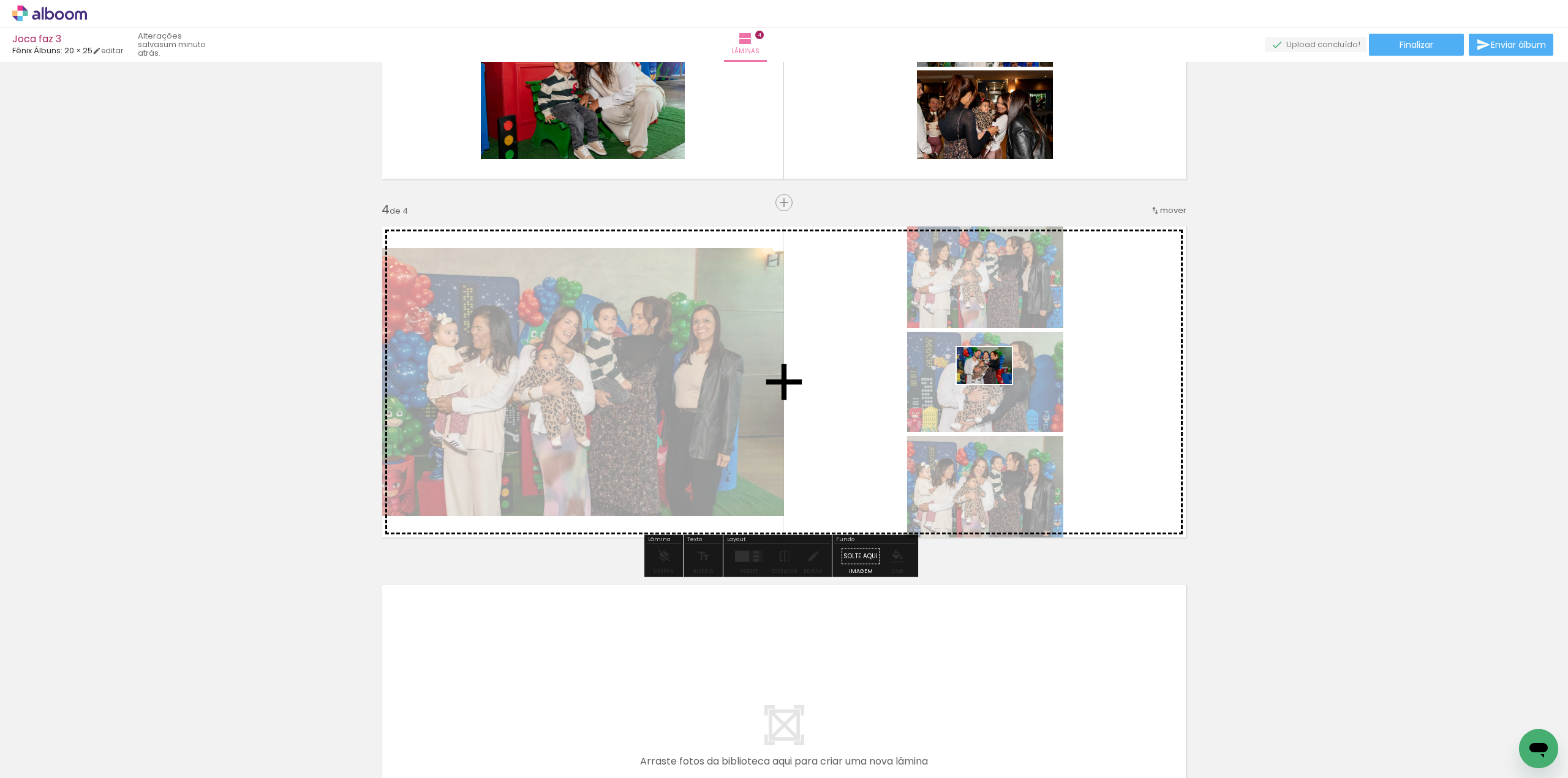
drag, startPoint x: 956, startPoint y: 742, endPoint x: 1064, endPoint y: 711, distance: 112.4
click at [595, 381] on quentale-workspace at bounding box center [784, 389] width 1568 height 778
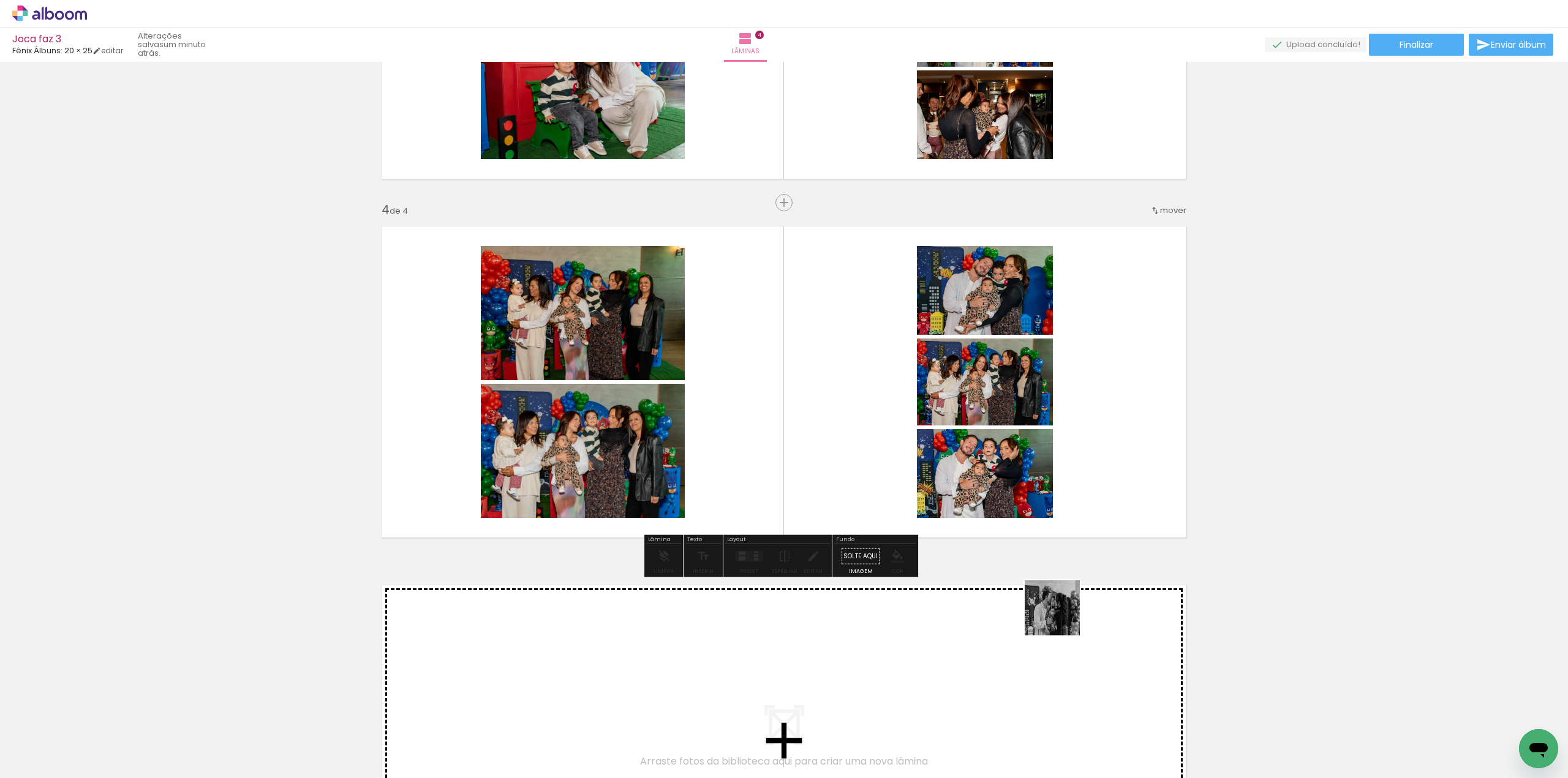
drag, startPoint x: 1053, startPoint y: 752, endPoint x: 1071, endPoint y: 293, distance: 459.4
click at [595, 293] on quentale-workspace at bounding box center [784, 389] width 1568 height 778
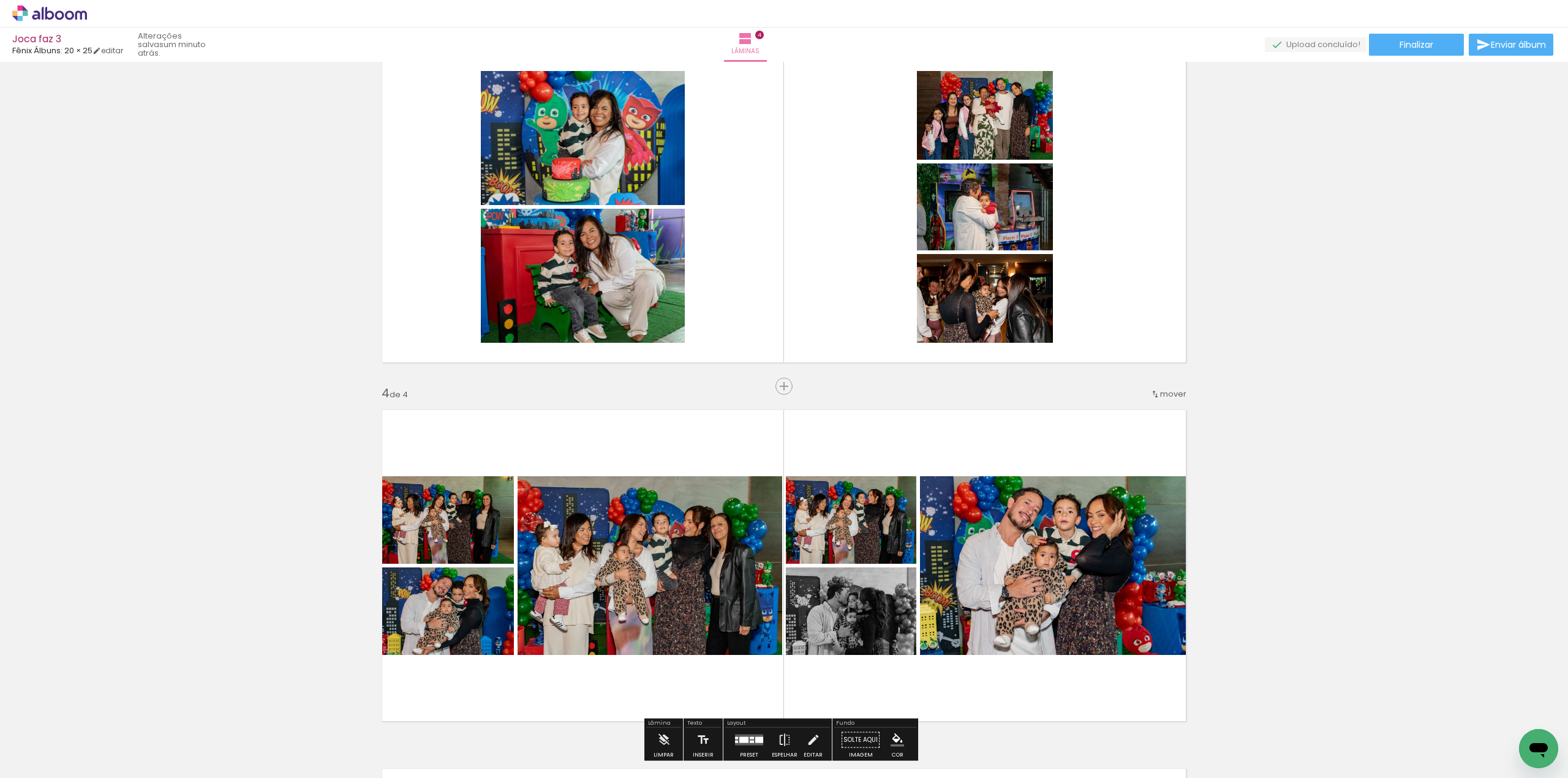
scroll to position [650, 0]
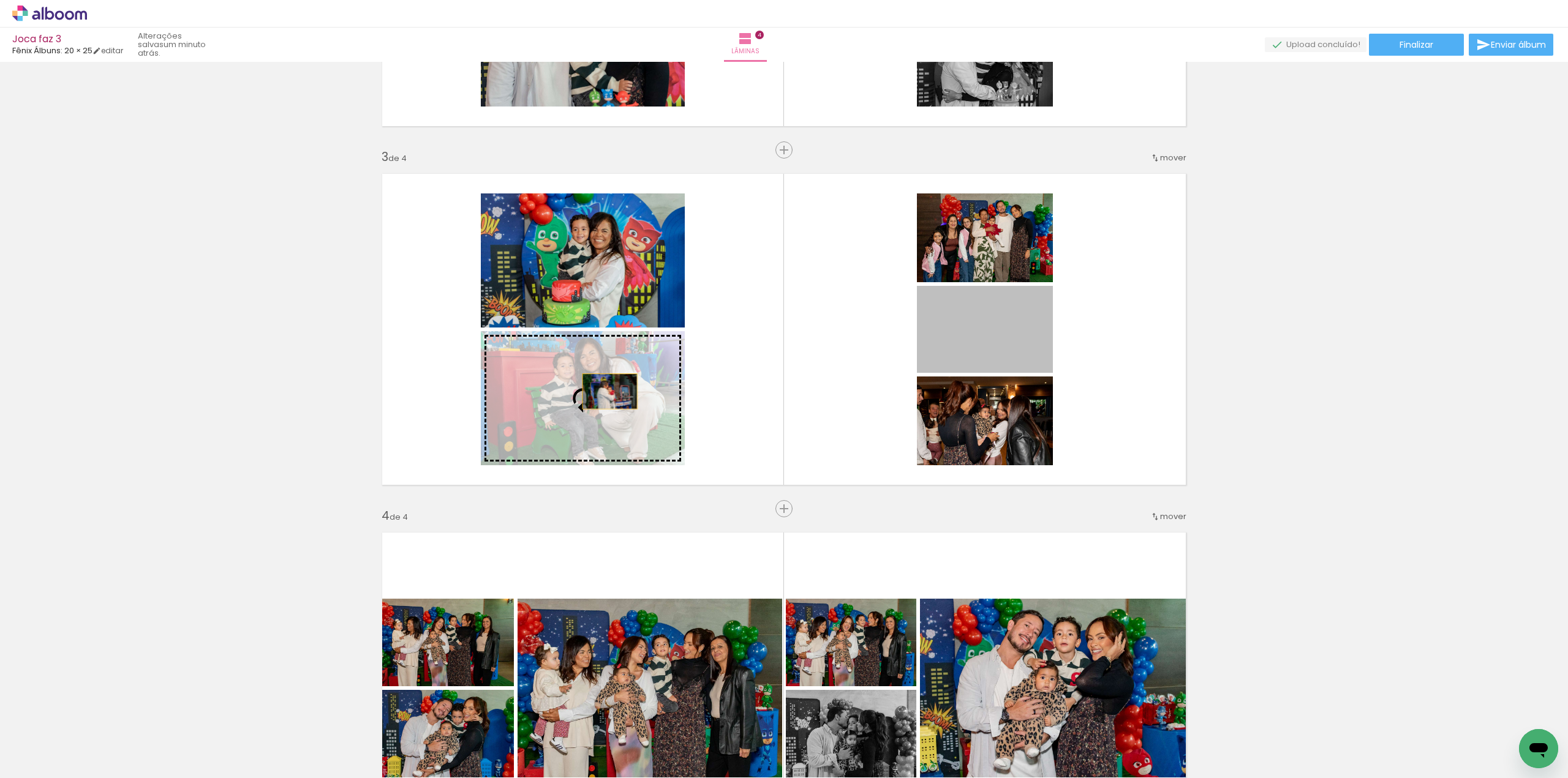
drag, startPoint x: 996, startPoint y: 329, endPoint x: 606, endPoint y: 392, distance: 395.1
click at [0, 0] on slot at bounding box center [0, 0] width 0 height 0
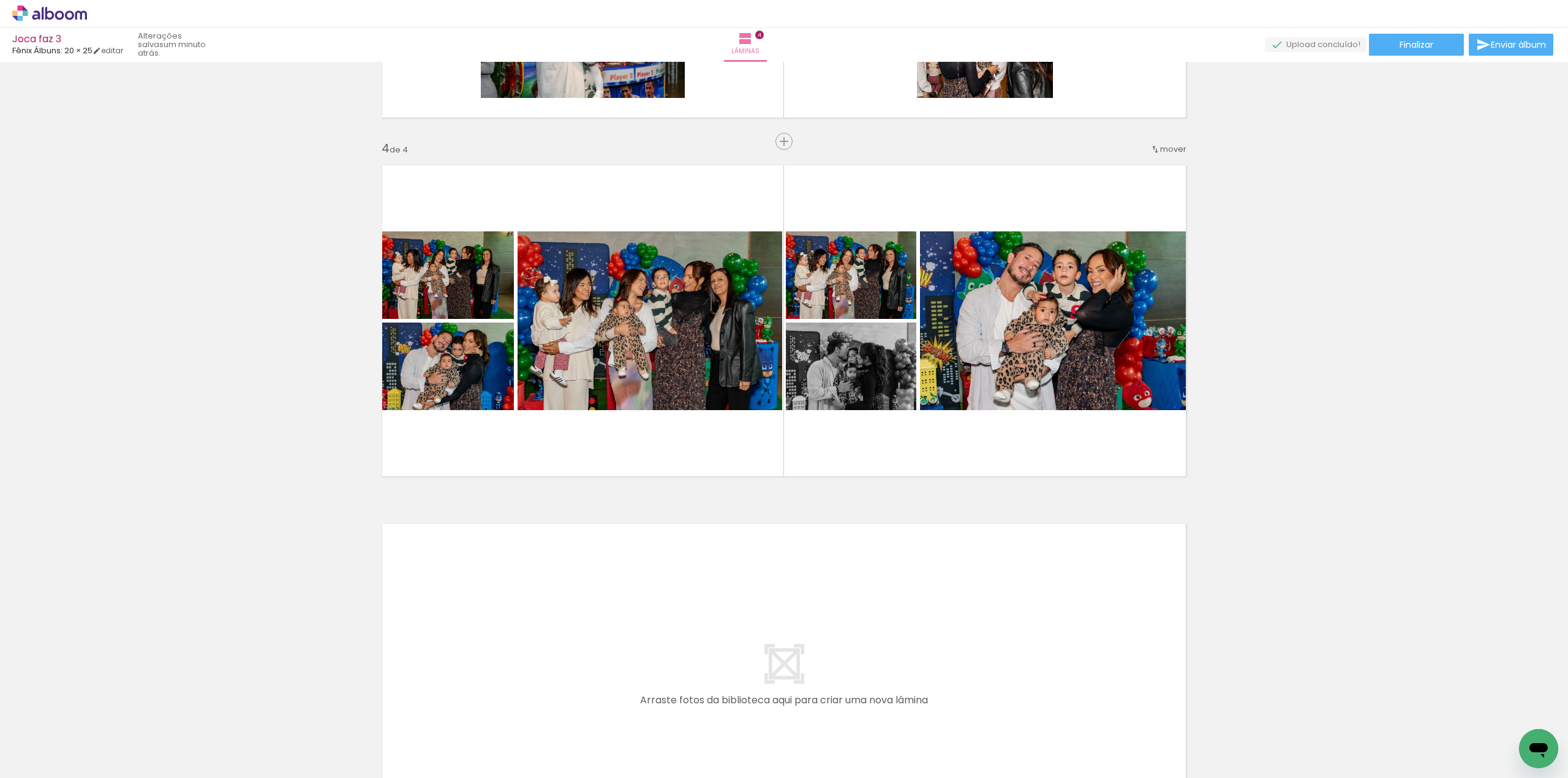
scroll to position [1139, 0]
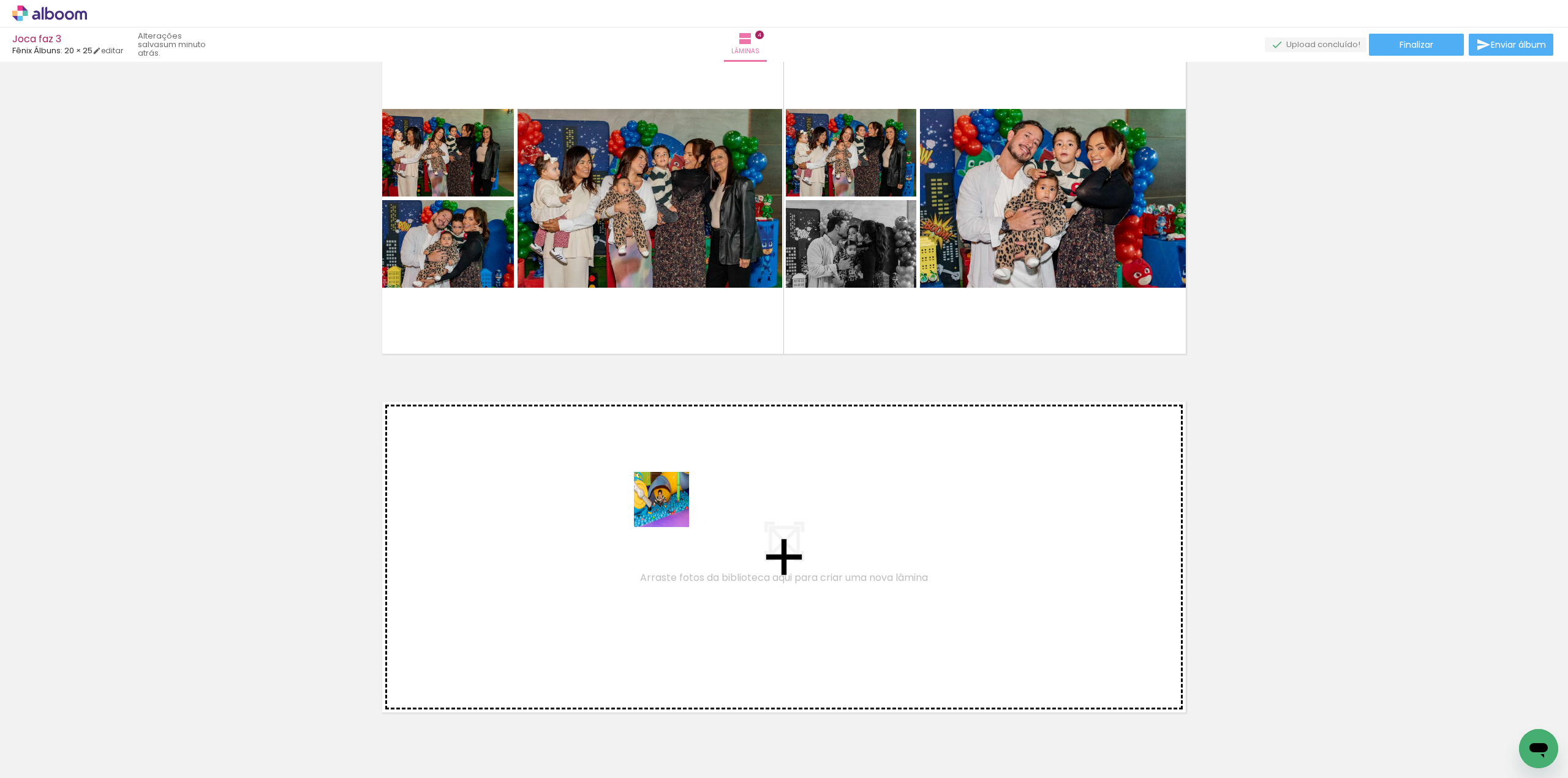
drag, startPoint x: 424, startPoint y: 753, endPoint x: 670, endPoint y: 508, distance: 347.2
click at [595, 409] on quentale-workspace at bounding box center [784, 389] width 1568 height 778
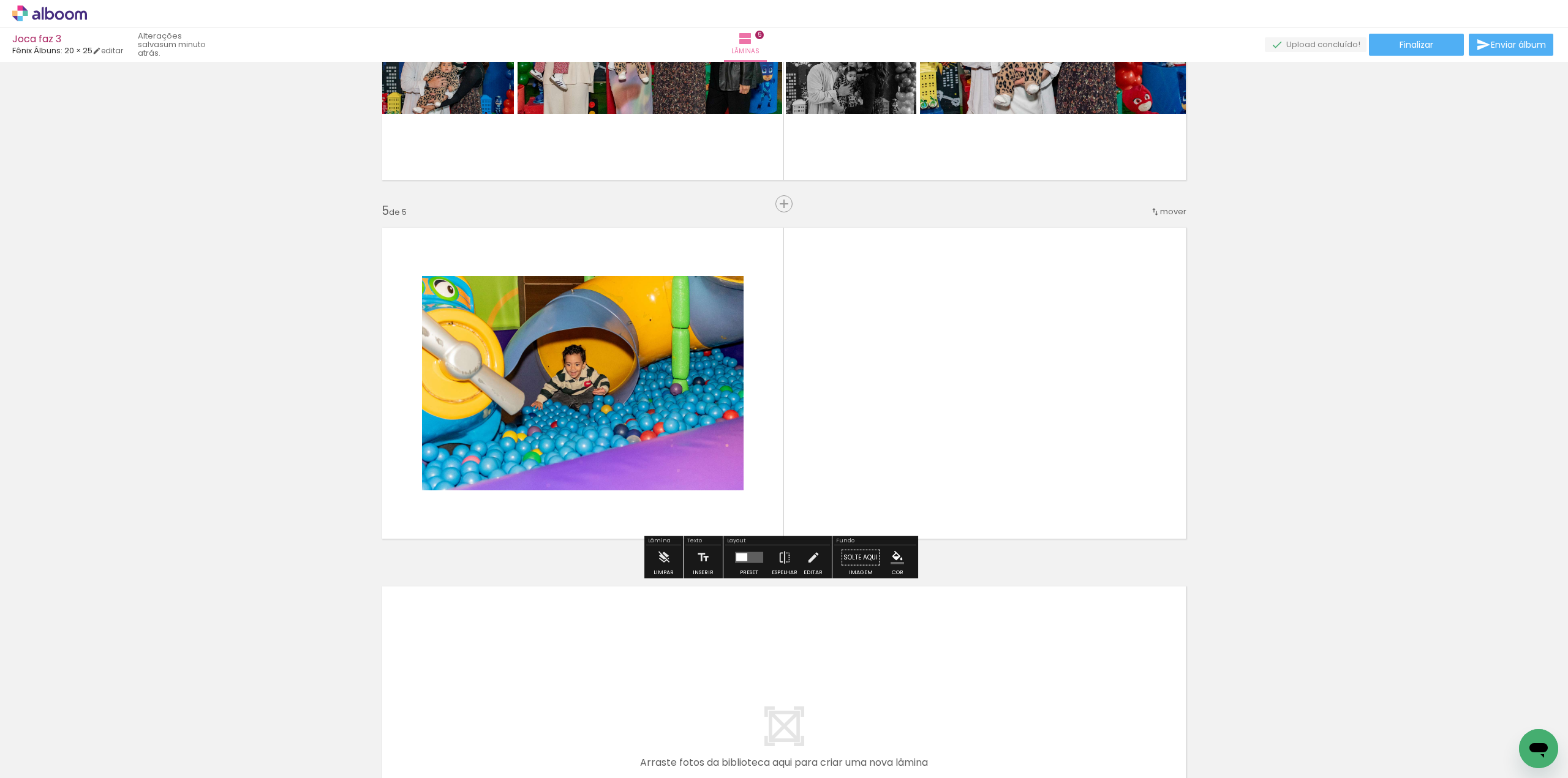
scroll to position [1315, 0]
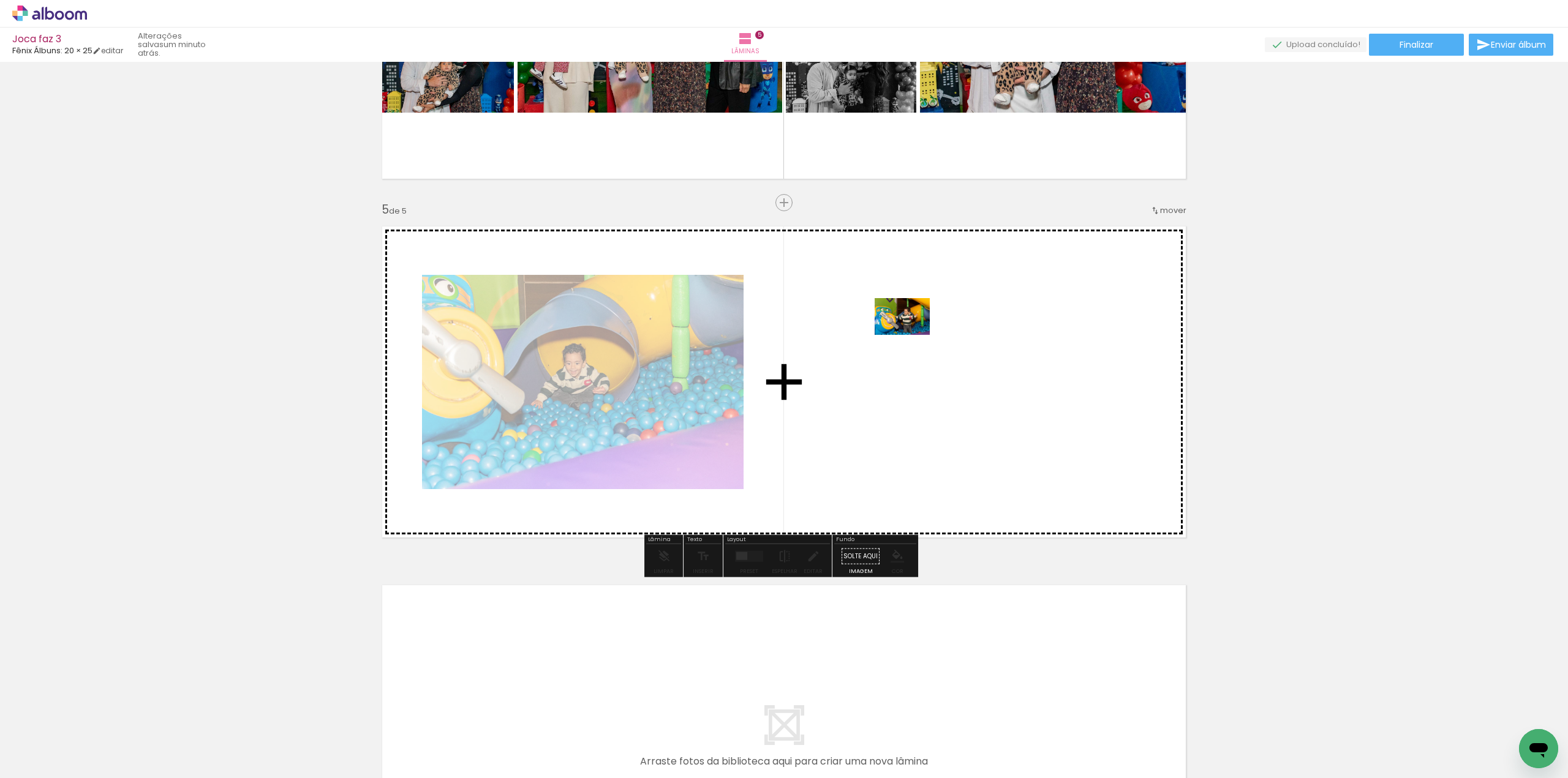
drag, startPoint x: 503, startPoint y: 756, endPoint x: 912, endPoint y: 335, distance: 587.0
click at [595, 335] on quentale-workspace at bounding box center [784, 389] width 1568 height 778
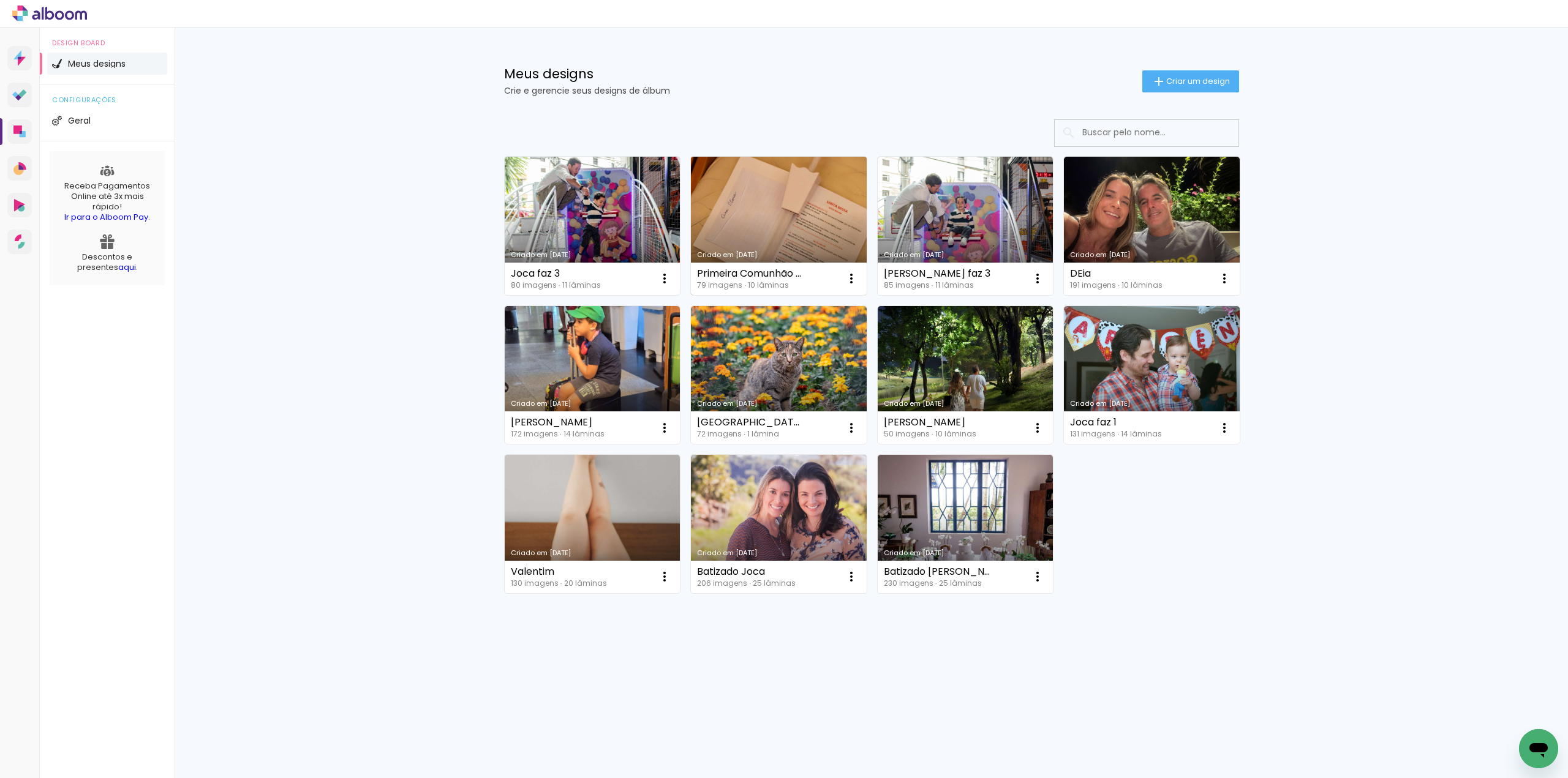
click at [812, 191] on link "Criado em [DATE]" at bounding box center [779, 226] width 176 height 138
